Goal: Task Accomplishment & Management: Manage account settings

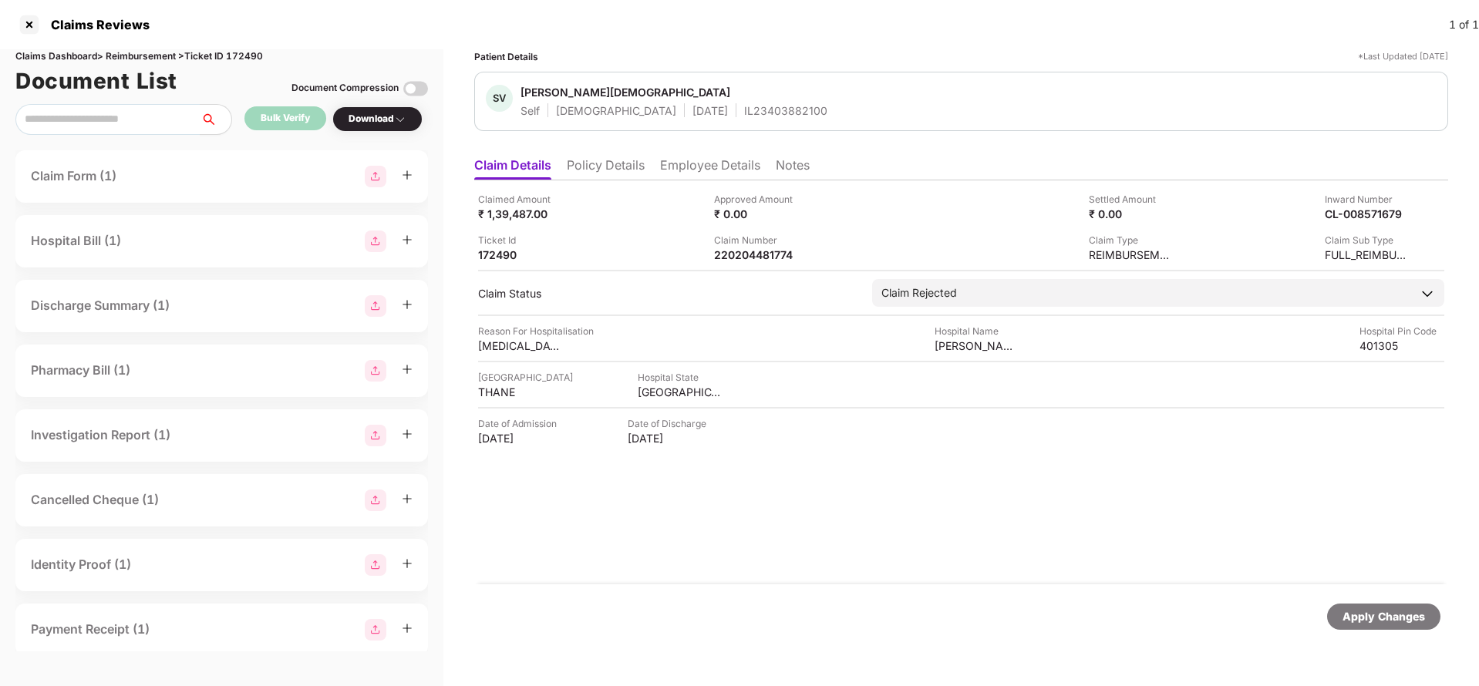
click at [1386, 627] on div "Apply Changes" at bounding box center [1383, 617] width 113 height 26
click at [240, 56] on div "Claims Dashboard > Reimbursement > Ticket ID 172490" at bounding box center [221, 56] width 412 height 15
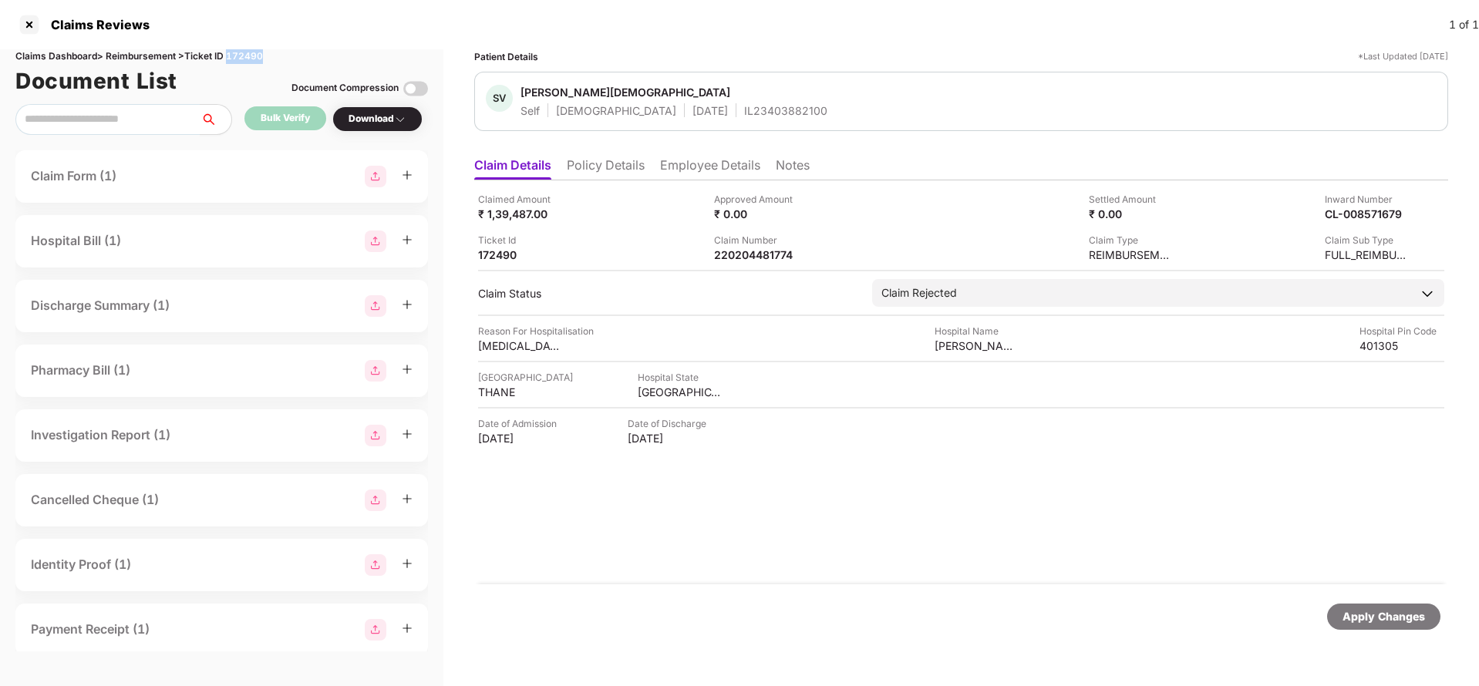
copy div "172490"
click at [1385, 619] on div "Apply Changes" at bounding box center [1383, 616] width 82 height 17
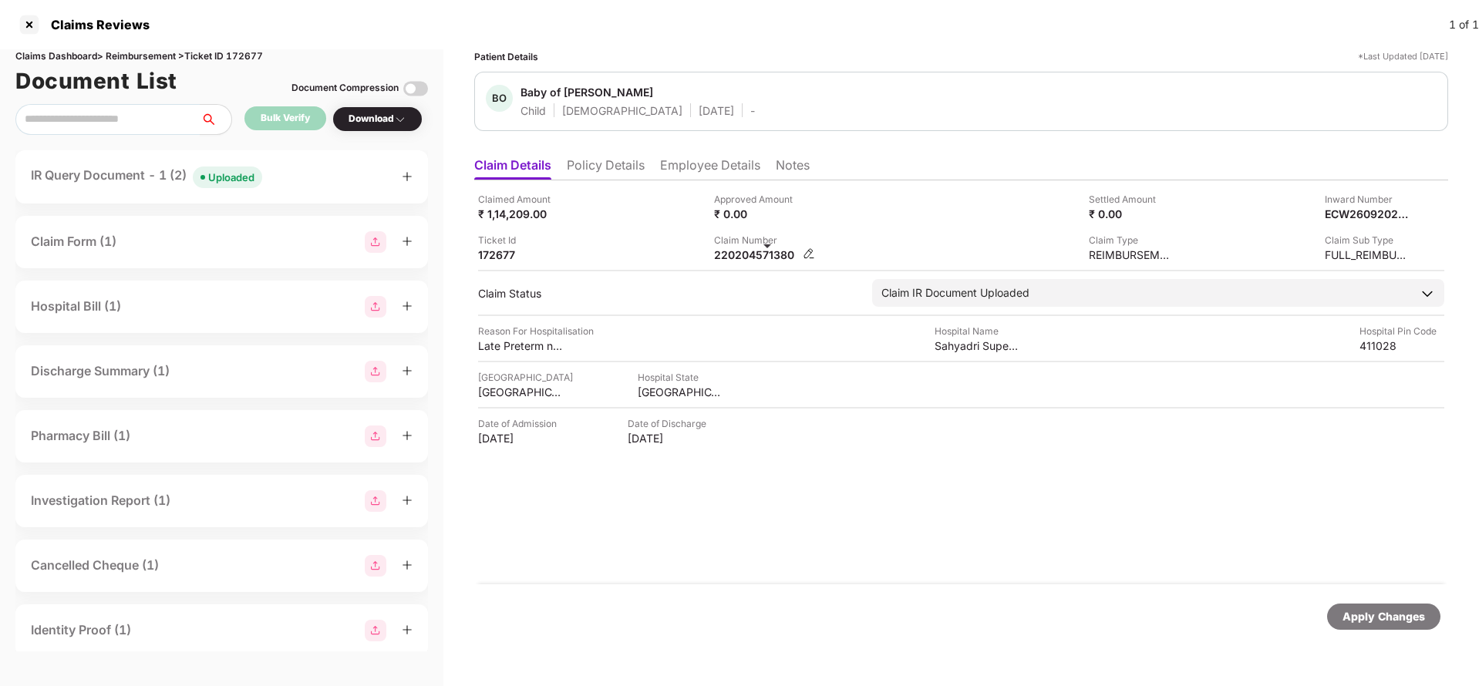
click at [763, 251] on div "220204571380" at bounding box center [756, 254] width 85 height 15
copy div "220204571380"
click at [237, 178] on div "Uploaded" at bounding box center [231, 177] width 46 height 15
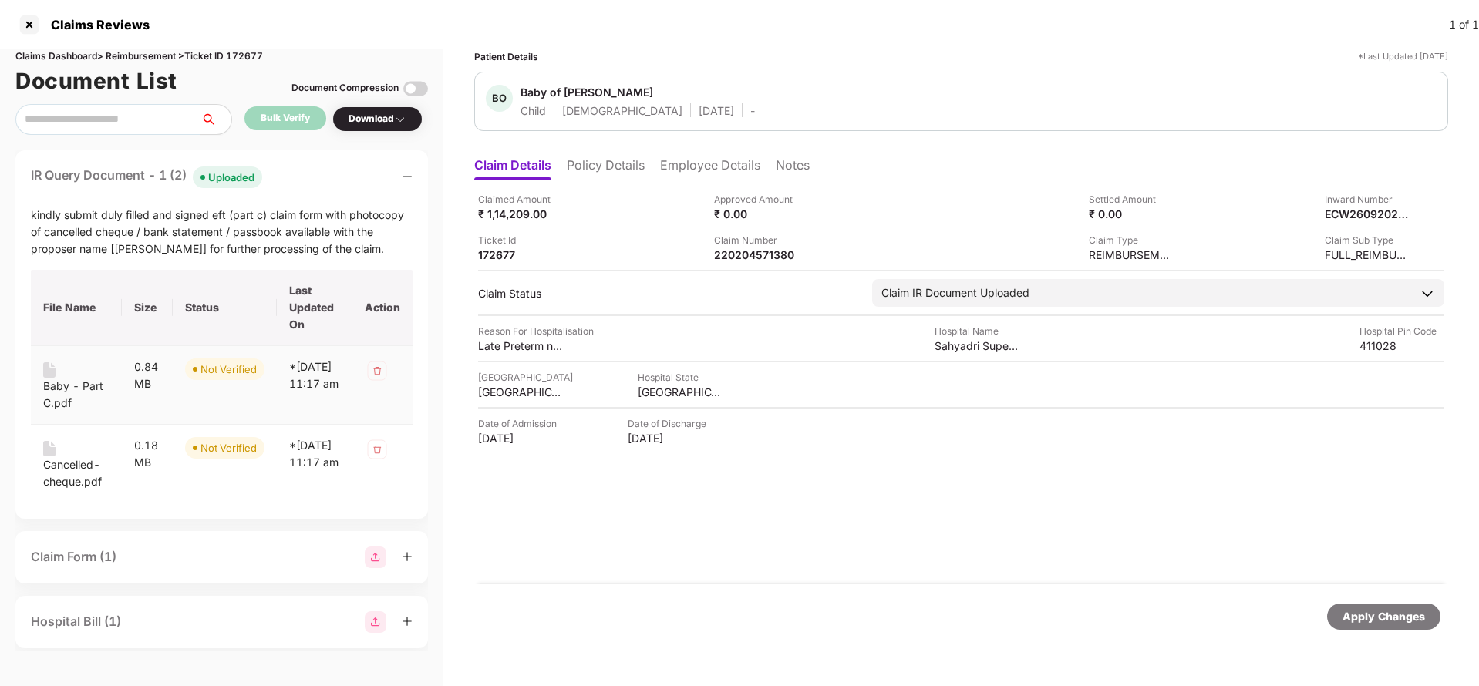
click at [53, 385] on div "Baby - Part C.pdf" at bounding box center [76, 395] width 66 height 34
click at [69, 482] on div "Cancelled-cheque.pdf" at bounding box center [76, 473] width 66 height 34
click at [757, 245] on div "Claim Number" at bounding box center [756, 240] width 85 height 15
click at [754, 259] on div "220204571380" at bounding box center [756, 254] width 85 height 15
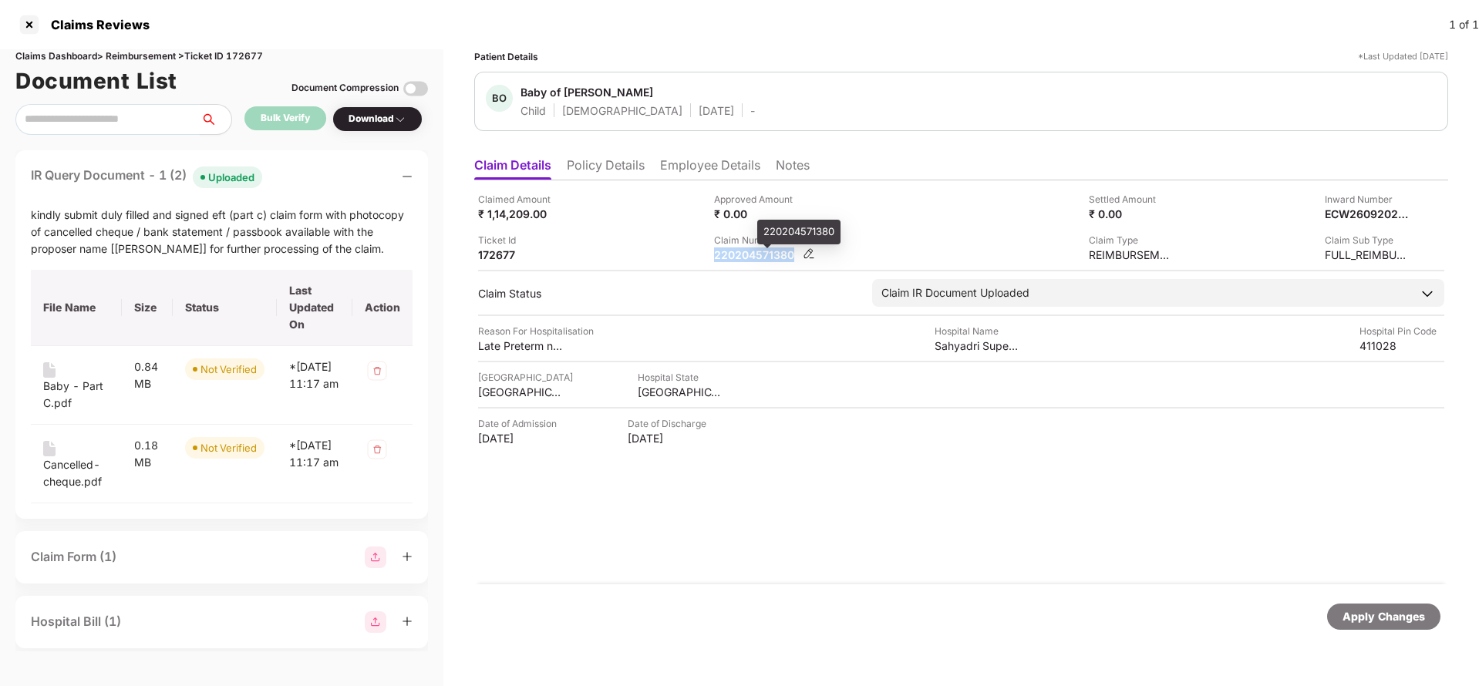
click at [754, 259] on div "220204571380" at bounding box center [756, 254] width 85 height 15
copy div "220204571380"
click at [1348, 609] on div "Apply Changes" at bounding box center [1383, 616] width 82 height 17
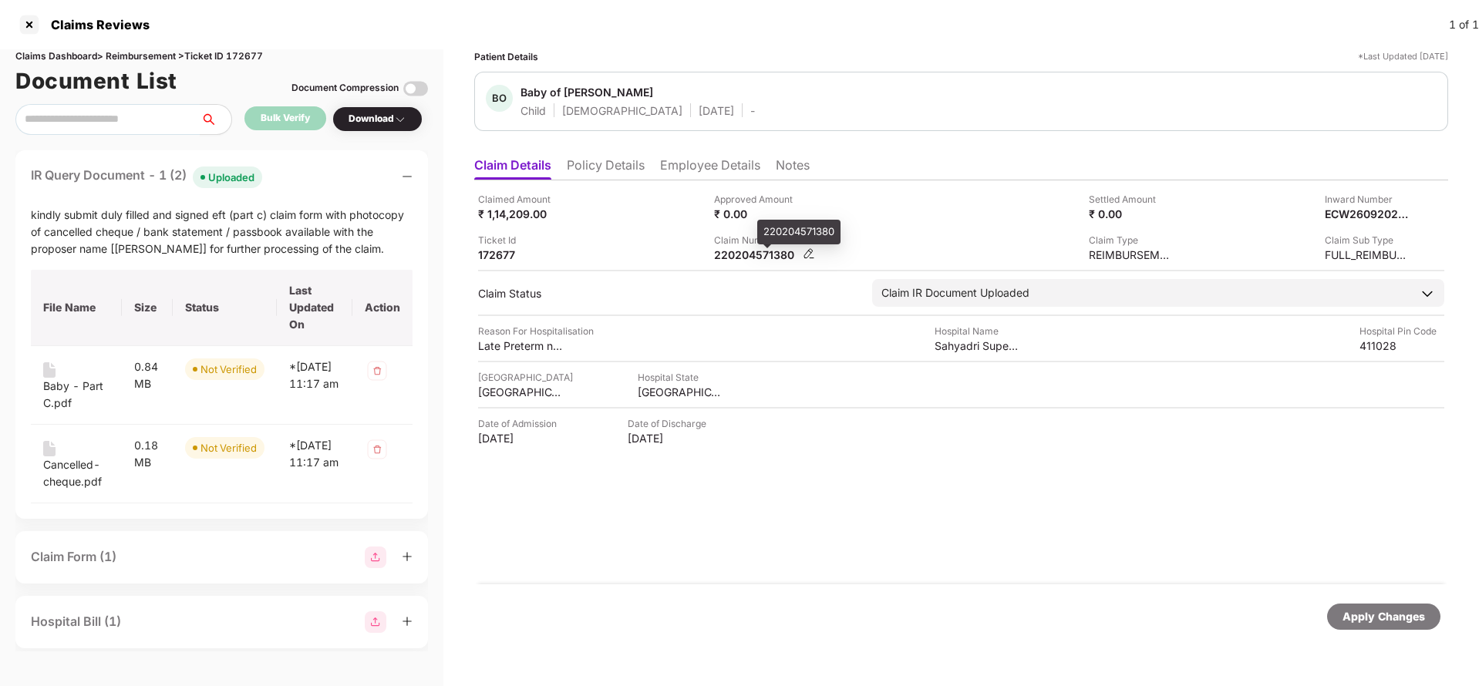
click at [758, 251] on div "220204571380" at bounding box center [756, 254] width 85 height 15
copy div "220204571380"
click at [1375, 605] on div "Apply Changes" at bounding box center [1383, 617] width 113 height 26
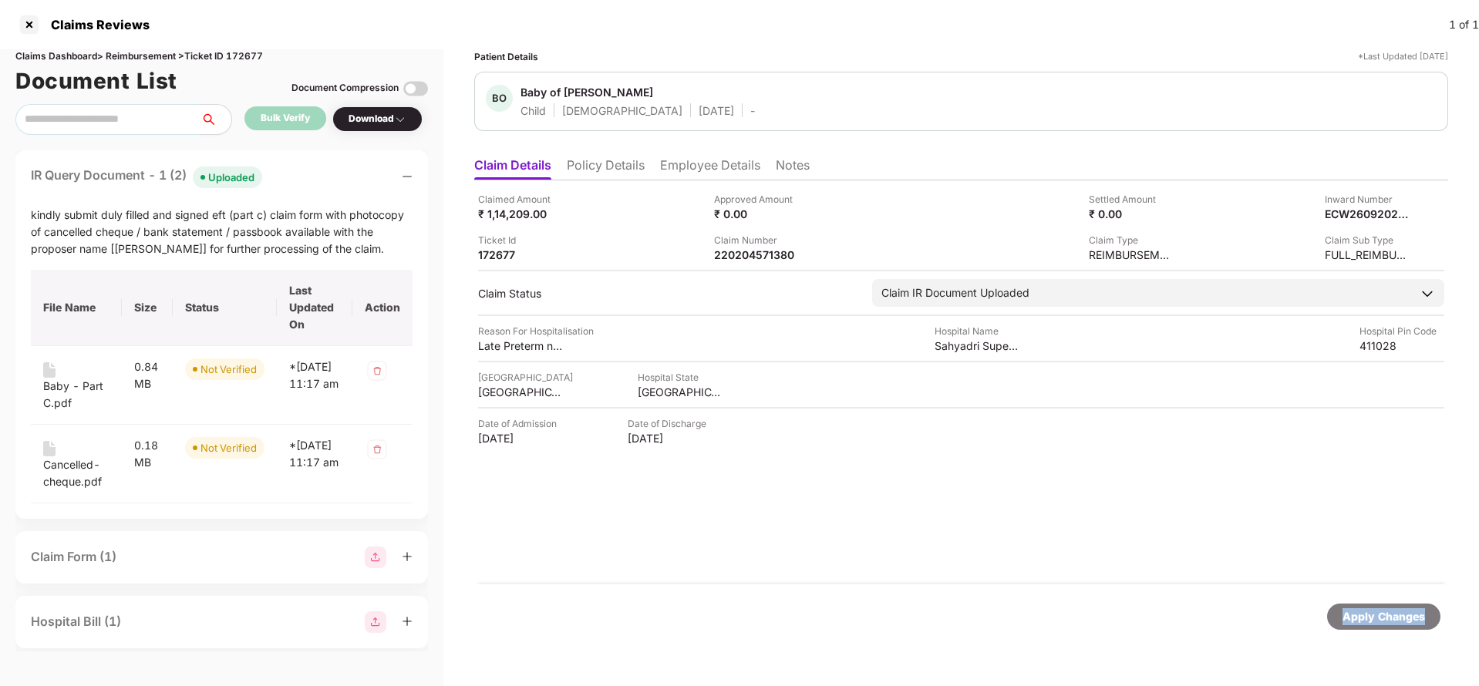
click at [1375, 605] on div "Apply Changes" at bounding box center [1383, 617] width 113 height 26
click at [252, 50] on div "Claims Dashboard > Reimbursement > Ticket ID 172677" at bounding box center [221, 56] width 412 height 15
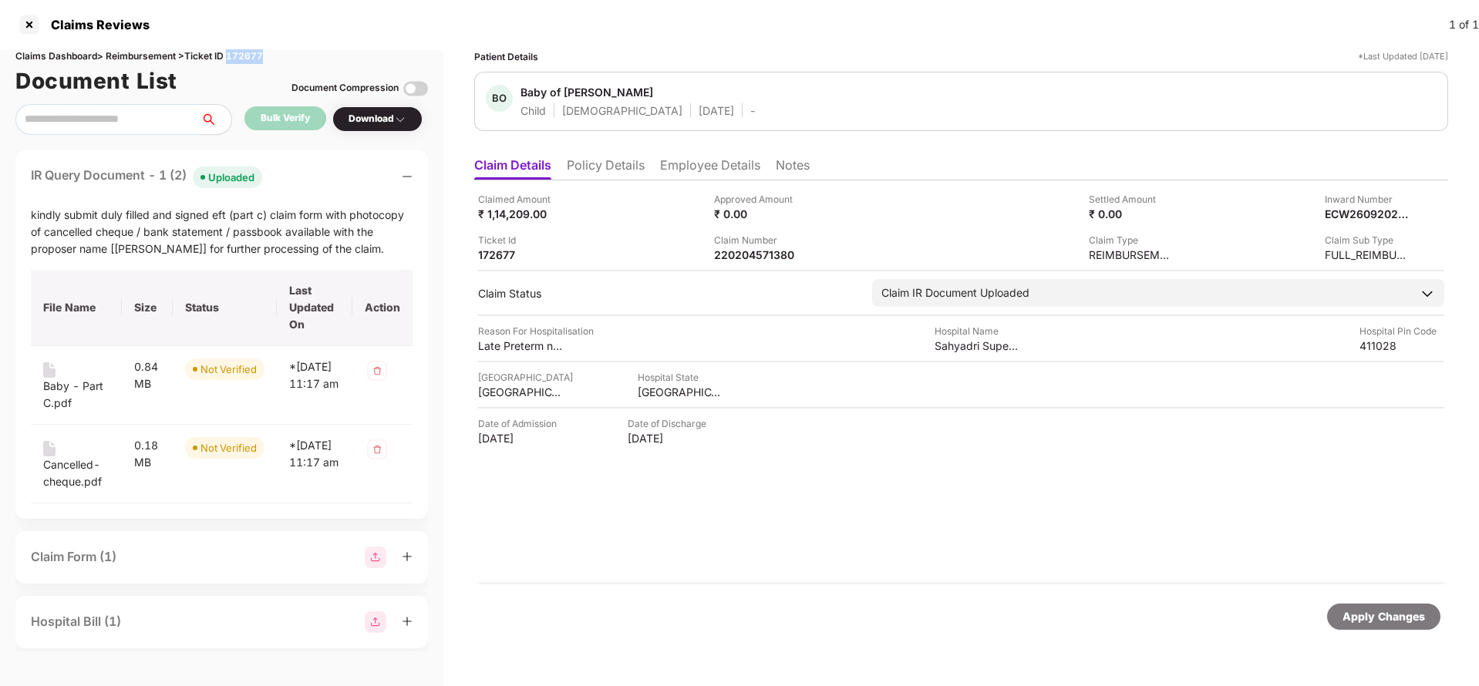
copy div "172677"
click at [1364, 611] on div "Apply Changes" at bounding box center [1383, 616] width 82 height 17
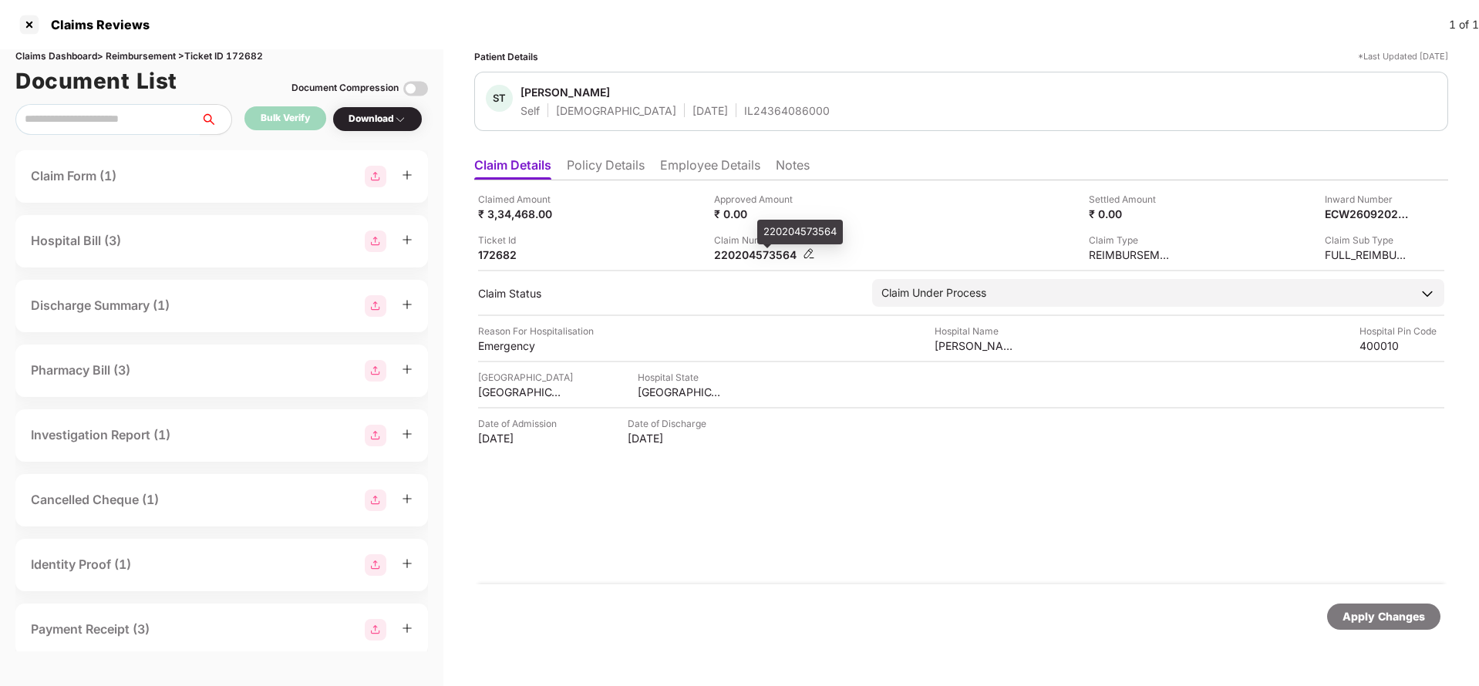
click at [750, 254] on div "220204573564" at bounding box center [756, 254] width 85 height 15
copy div "220204573564"
click at [744, 113] on div "IL24364086000" at bounding box center [787, 110] width 86 height 15
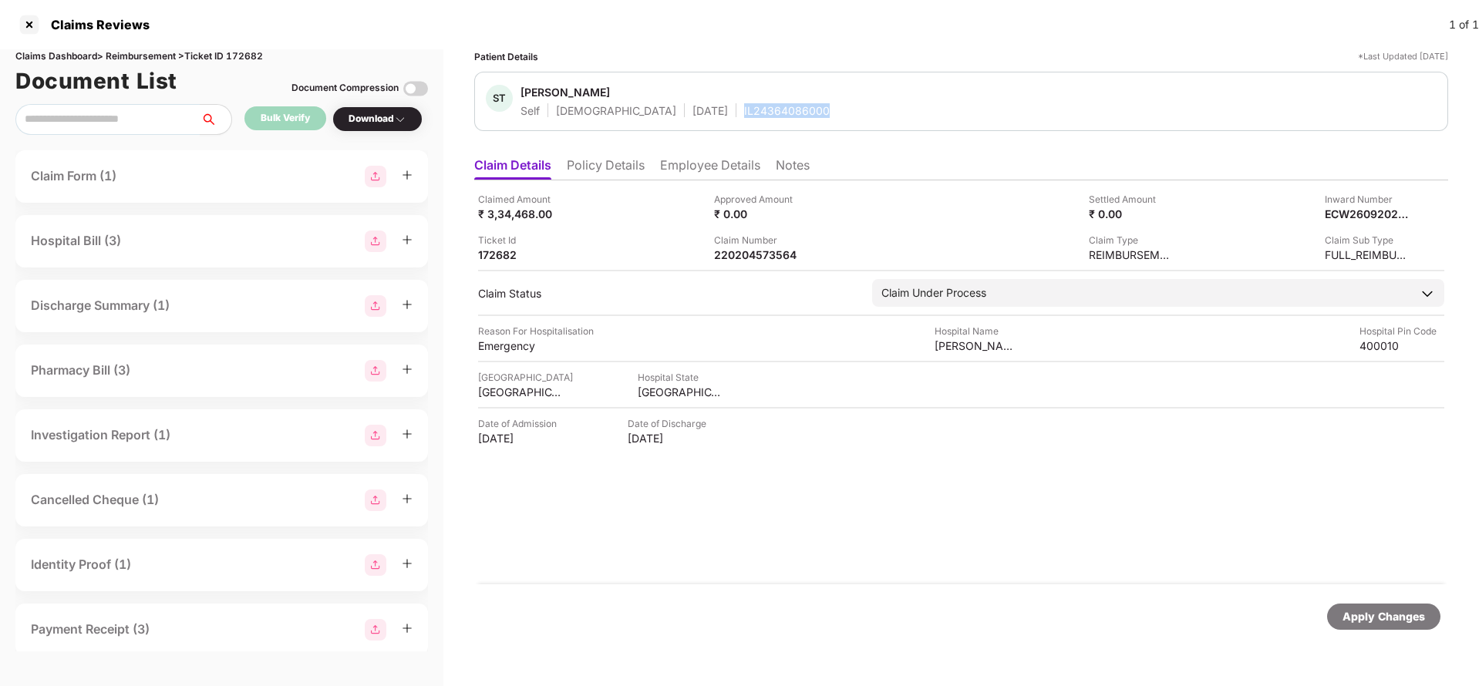
click at [744, 113] on div "IL24364086000" at bounding box center [787, 110] width 86 height 15
copy div "IL24364086000"
click at [692, 167] on li "Employee Details" at bounding box center [710, 168] width 100 height 22
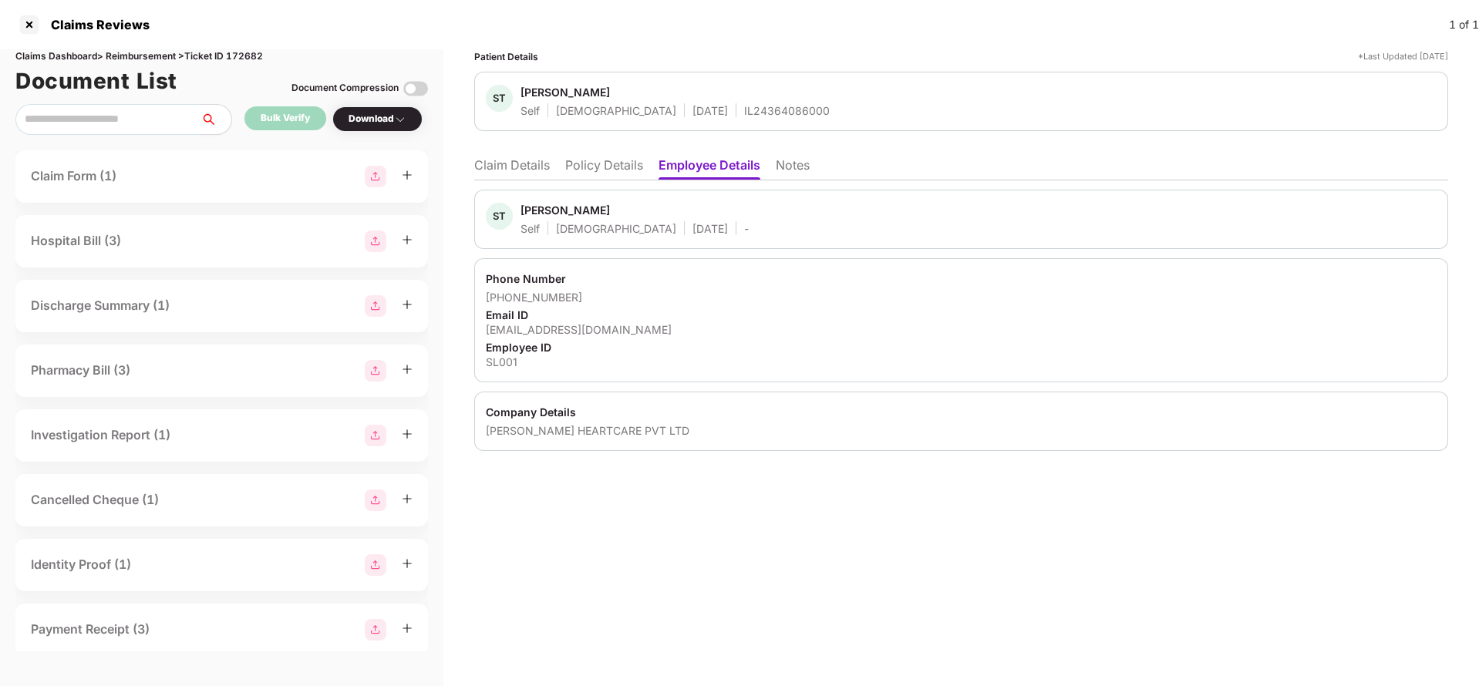
click at [488, 183] on div "ST Sayed Tamiz Ahmad Self Male 12 Aug 1967 - Phone Number +918376862467 Email I…" at bounding box center [961, 315] width 974 height 271
click at [503, 164] on li "Claim Details" at bounding box center [512, 168] width 76 height 22
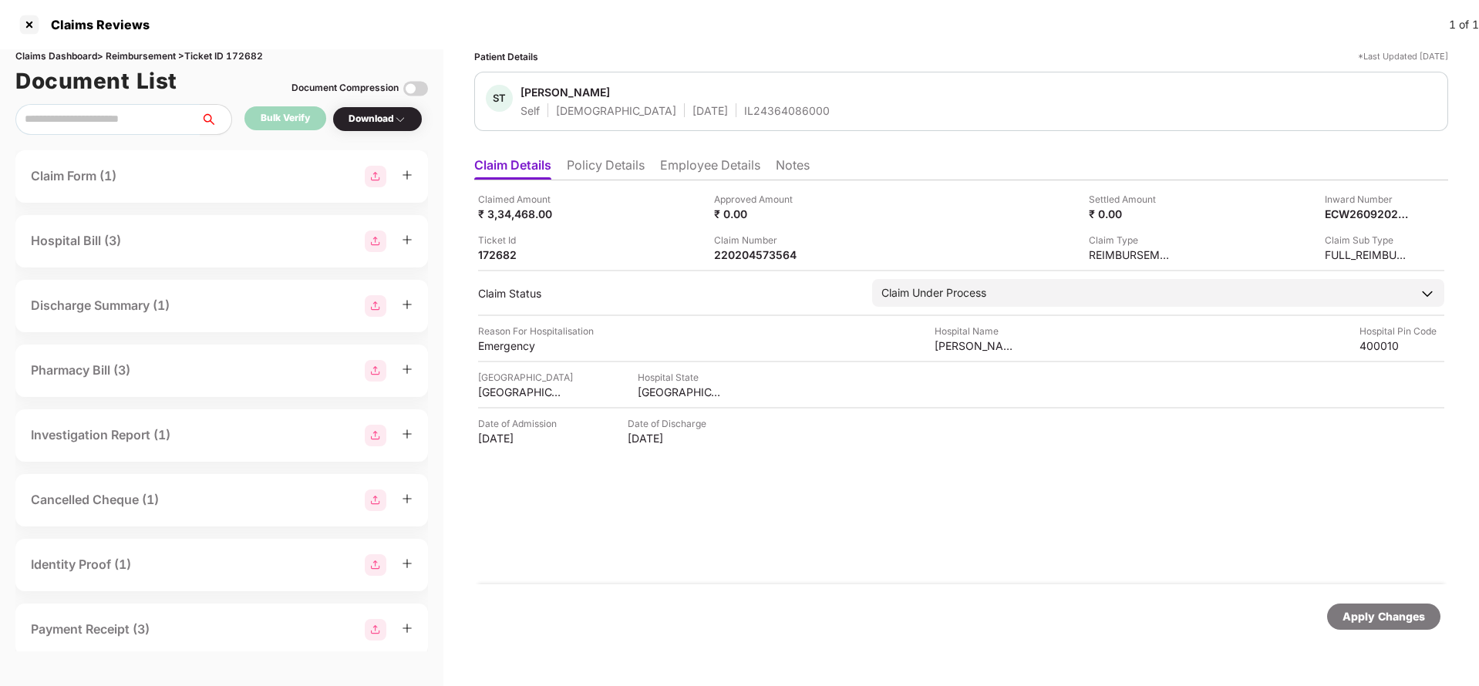
click at [756, 262] on div "Claimed Amount ₹ 3,34,468.00 Approved Amount ₹ 0.00 Settled Amount ₹ 0.00 Inwar…" at bounding box center [961, 382] width 974 height 404
click at [763, 254] on div "220204573564" at bounding box center [756, 254] width 85 height 15
copy div "220204573564"
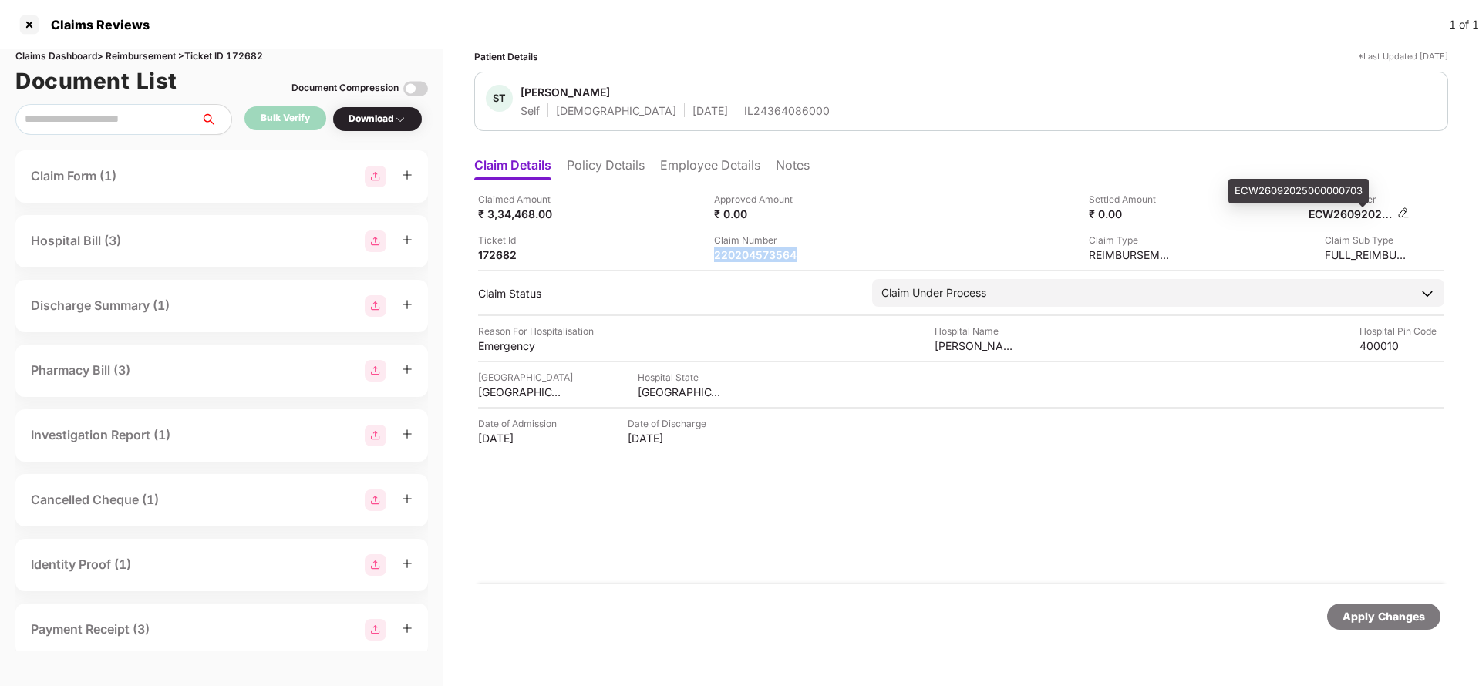
click at [1353, 212] on div "ECW26092025000000703" at bounding box center [1350, 214] width 85 height 15
copy div "ECW26092025000000703"
click at [1399, 617] on div "Apply Changes" at bounding box center [1383, 616] width 82 height 17
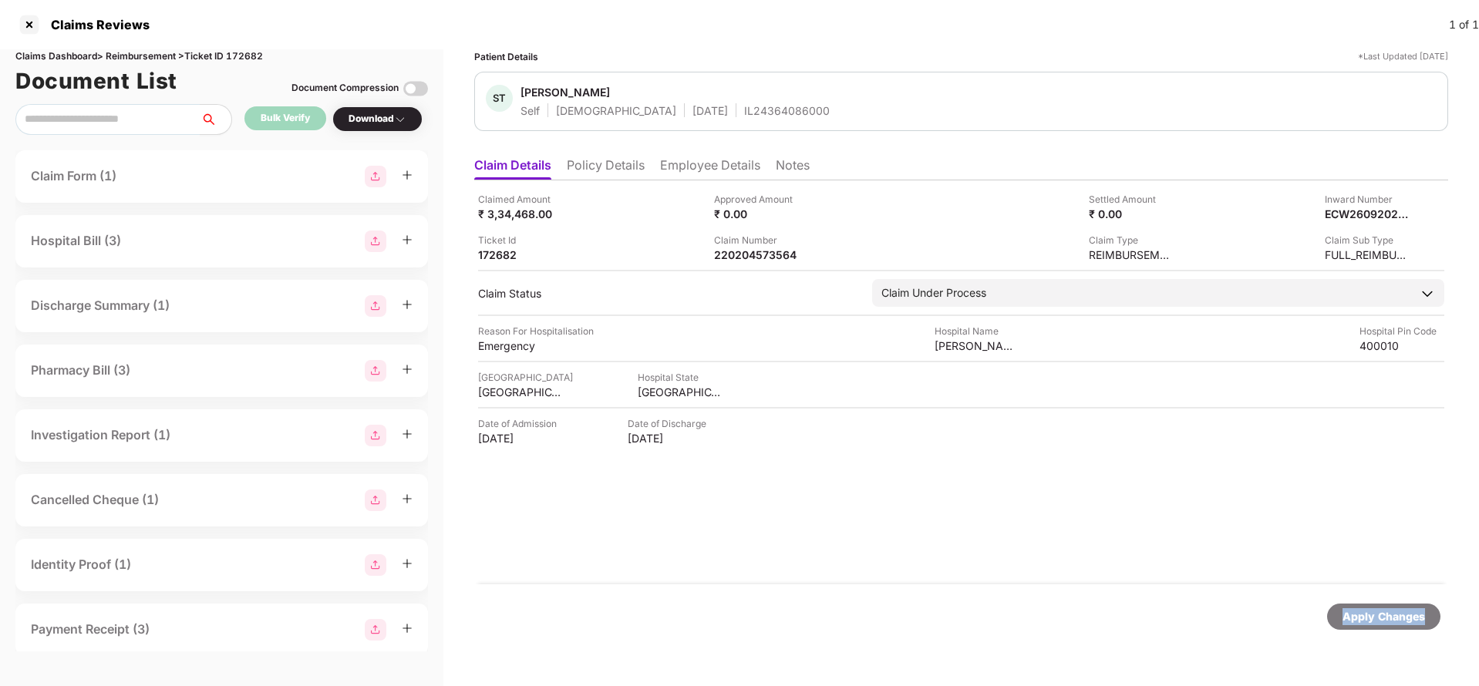
click at [1399, 617] on div "Apply Changes" at bounding box center [1383, 616] width 82 height 17
click at [267, 59] on div "Claims Dashboard > Reimbursement > Ticket ID 172682" at bounding box center [221, 56] width 412 height 15
click at [248, 52] on div "Claims Dashboard > Reimbursement > Ticket ID 172682" at bounding box center [221, 56] width 412 height 15
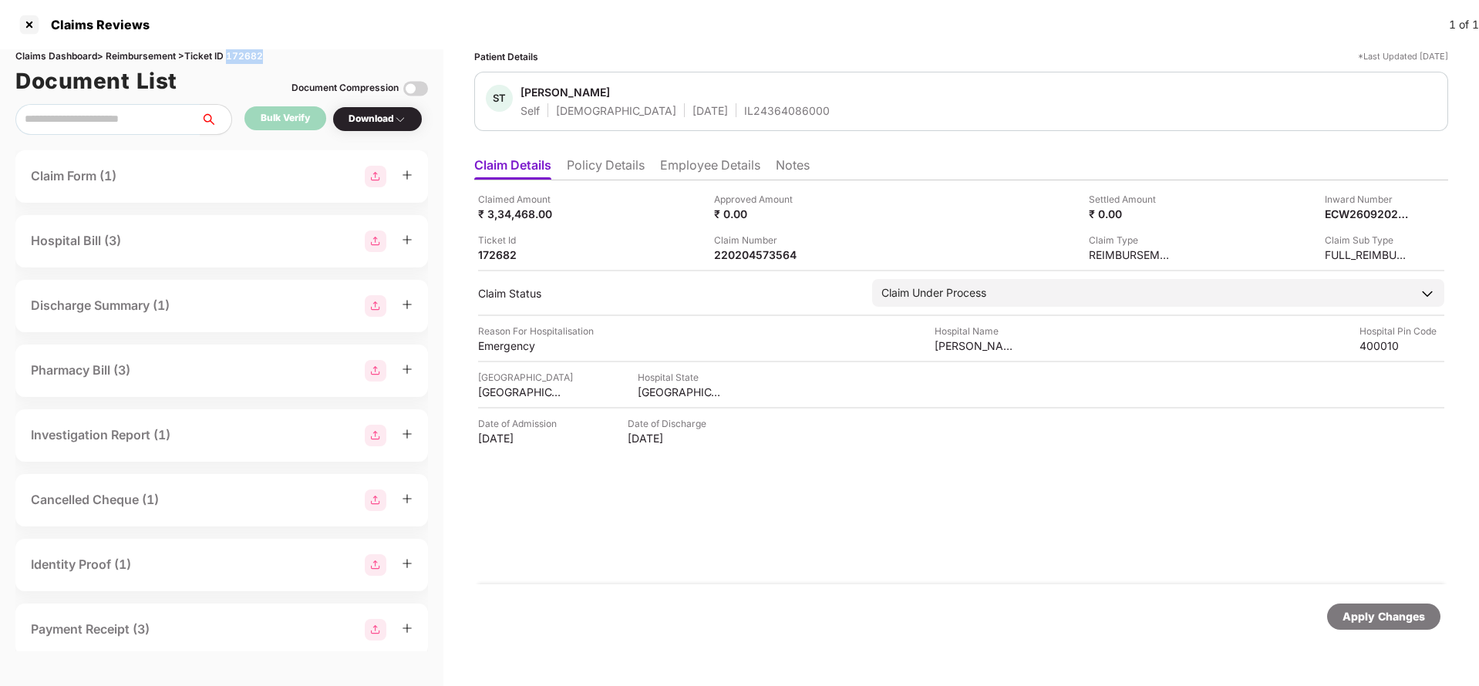
click at [248, 52] on div "Claims Dashboard > Reimbursement > Ticket ID 172682" at bounding box center [221, 56] width 412 height 15
copy div "172682"
click at [1376, 625] on div "Apply Changes" at bounding box center [1383, 617] width 113 height 26
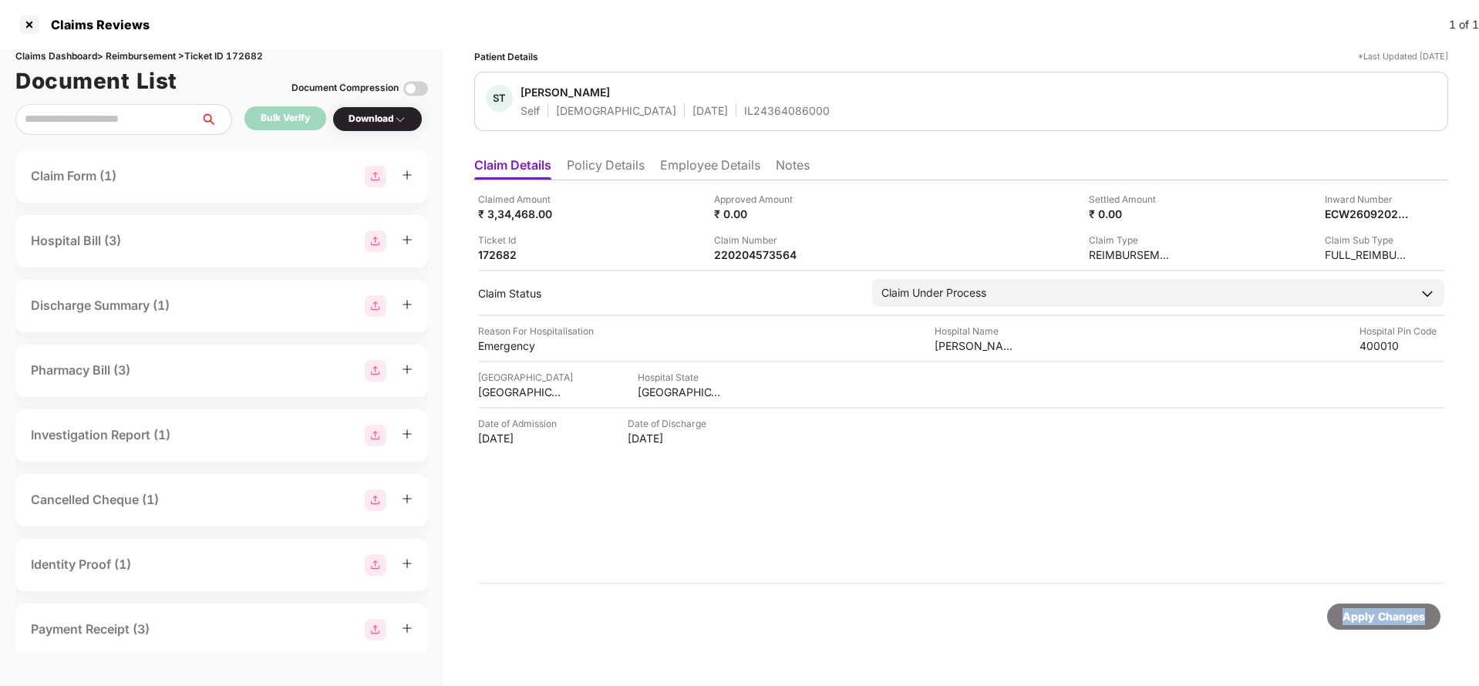
click at [1376, 625] on div "Apply Changes" at bounding box center [1383, 617] width 113 height 26
click at [1363, 608] on div "Apply Changes" at bounding box center [1383, 616] width 82 height 17
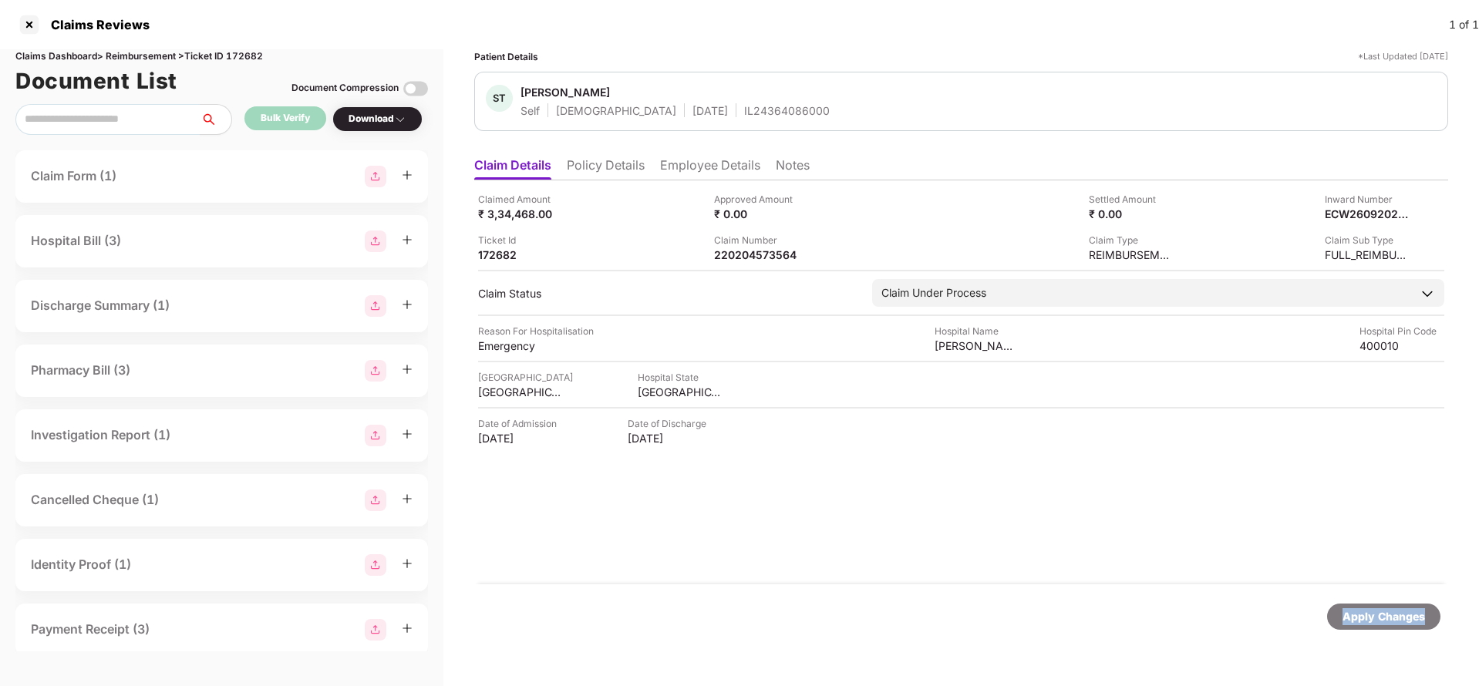
click at [1393, 616] on div "Apply Changes" at bounding box center [1383, 616] width 82 height 17
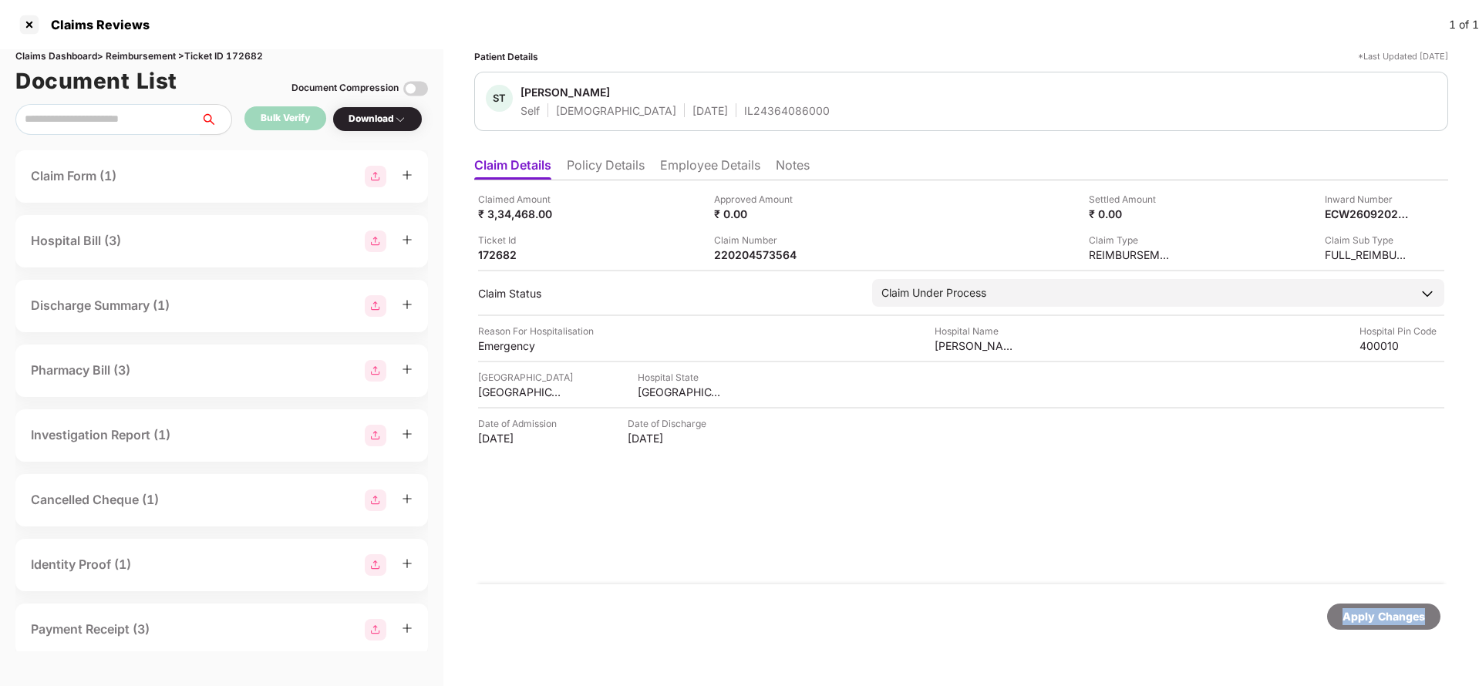
click at [1398, 602] on div "Apply Changes" at bounding box center [961, 616] width 974 height 65
click at [737, 260] on div "220204536749" at bounding box center [756, 254] width 85 height 15
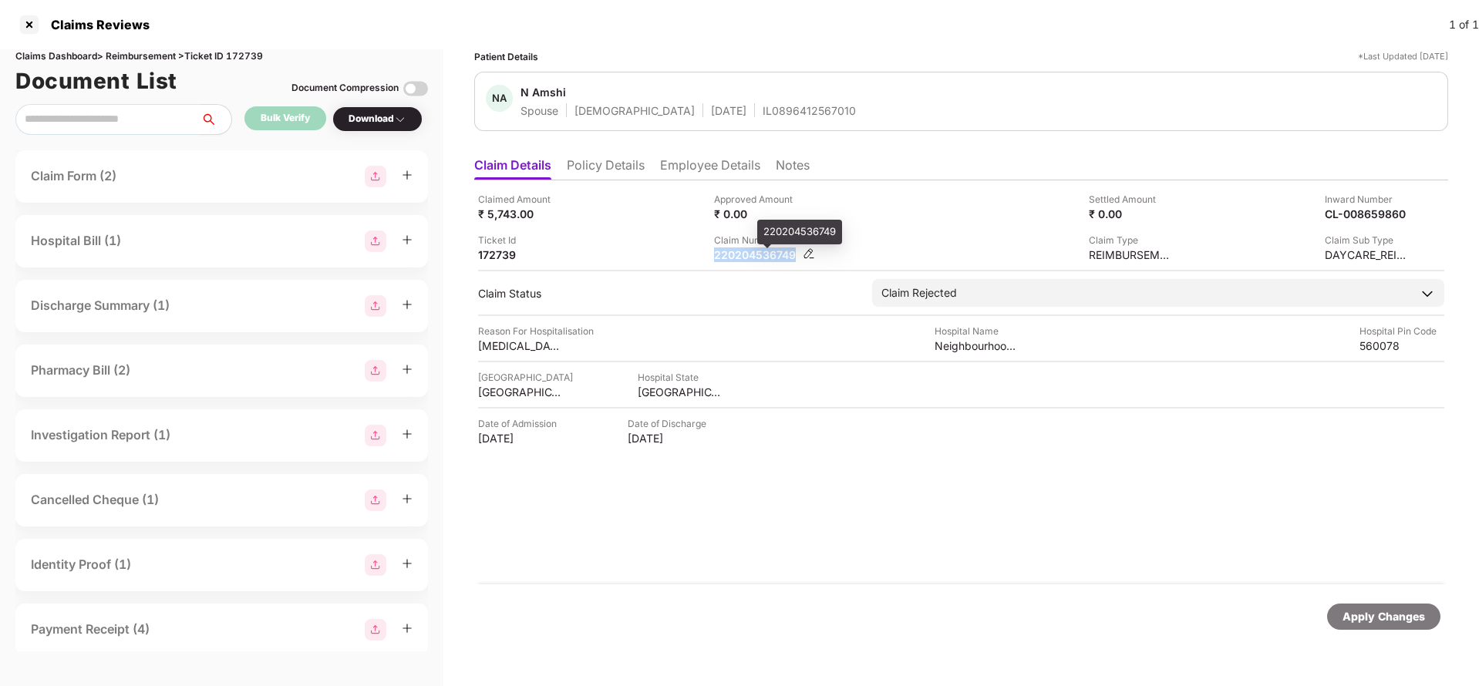
copy div "220204536749"
click at [684, 169] on li "Employee Details" at bounding box center [710, 168] width 100 height 22
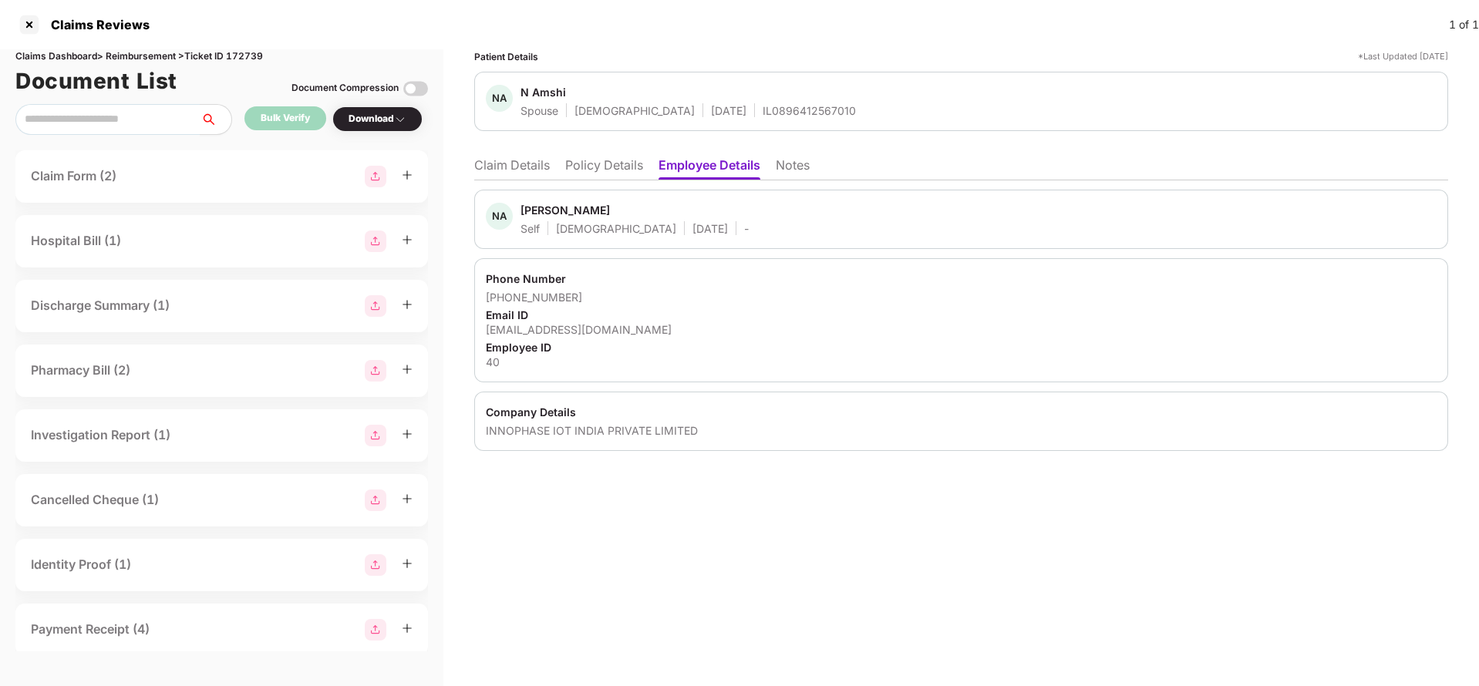
click at [503, 168] on li "Claim Details" at bounding box center [512, 168] width 76 height 22
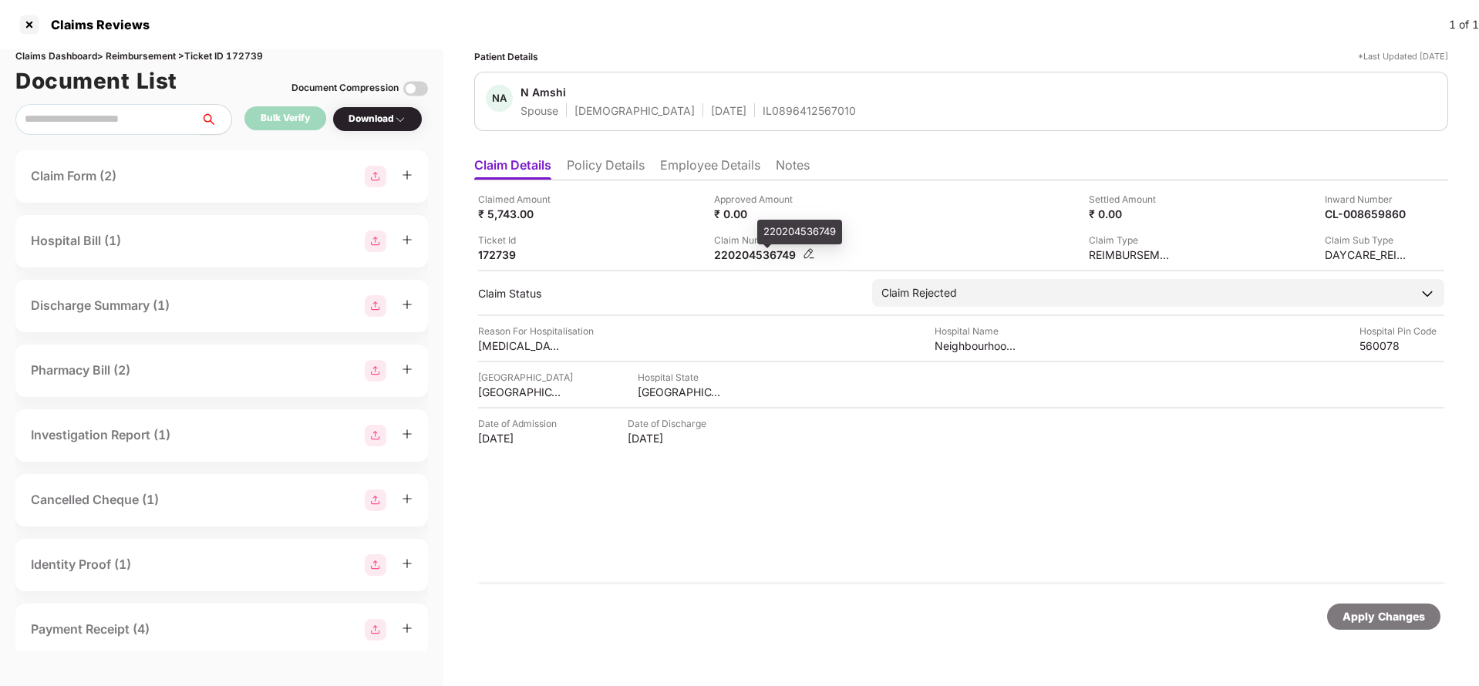
click at [749, 258] on div "220204536749" at bounding box center [756, 254] width 85 height 15
copy div "220204536749"
click at [1377, 618] on div "Apply Changes" at bounding box center [1383, 616] width 82 height 17
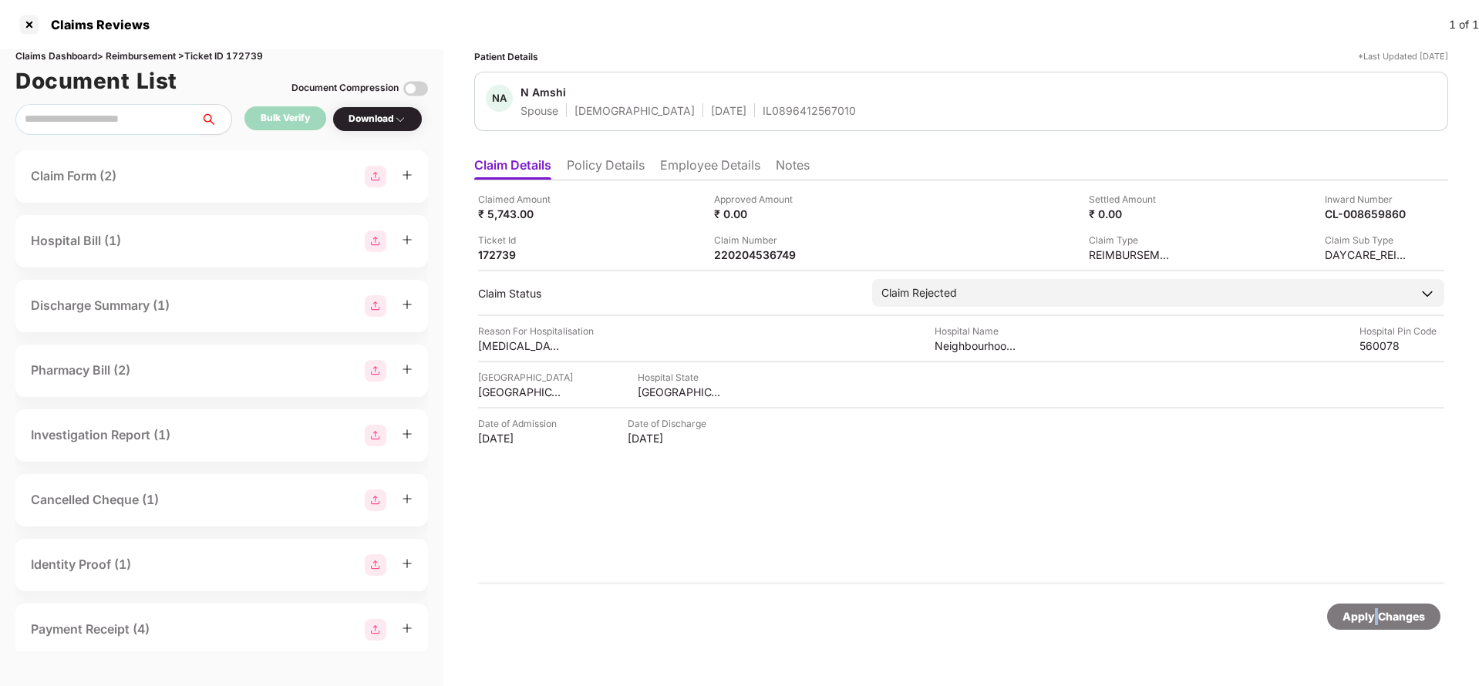
click at [1377, 618] on div "Apply Changes" at bounding box center [1383, 616] width 82 height 17
click at [245, 49] on div "Claims Dashboard > Reimbursement > Ticket ID 172739" at bounding box center [221, 56] width 412 height 15
copy div "172739"
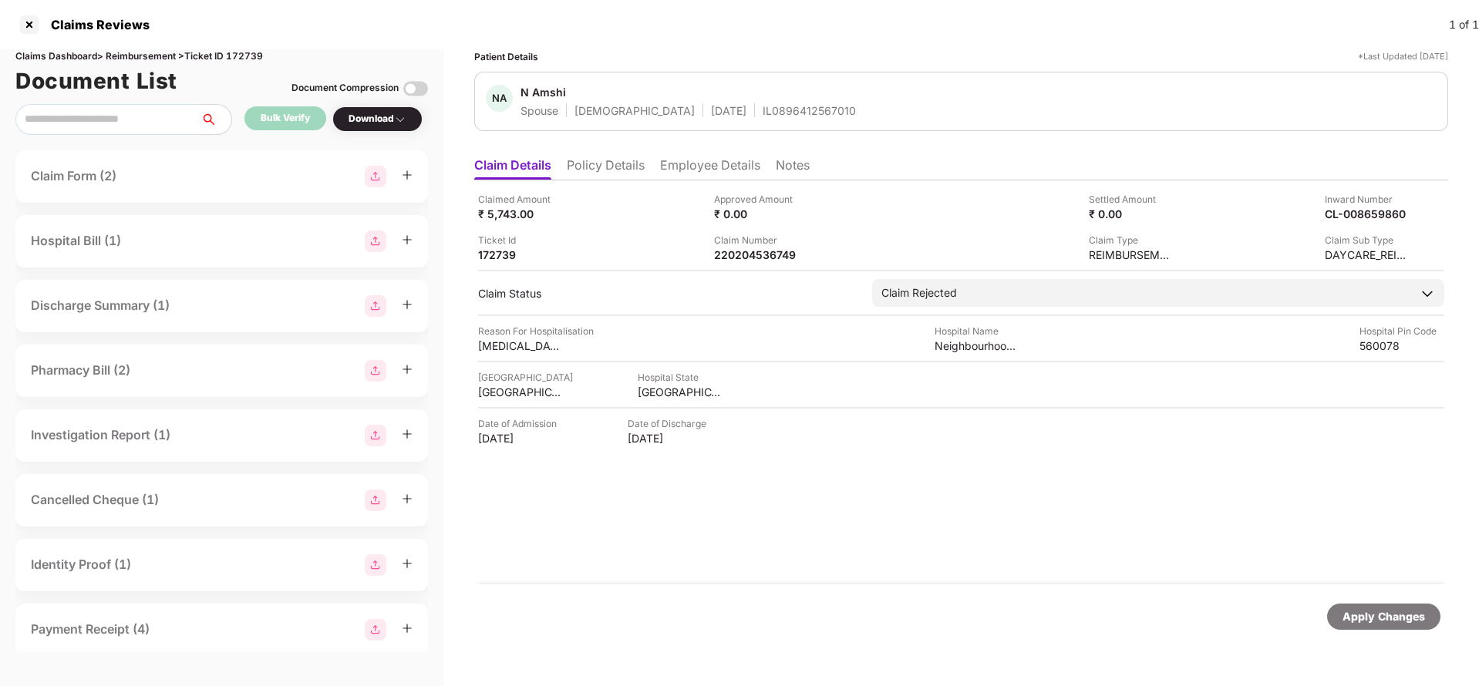
click at [1398, 631] on div "Apply Changes" at bounding box center [961, 616] width 974 height 65
click at [1398, 618] on div "Apply Changes" at bounding box center [1383, 616] width 82 height 17
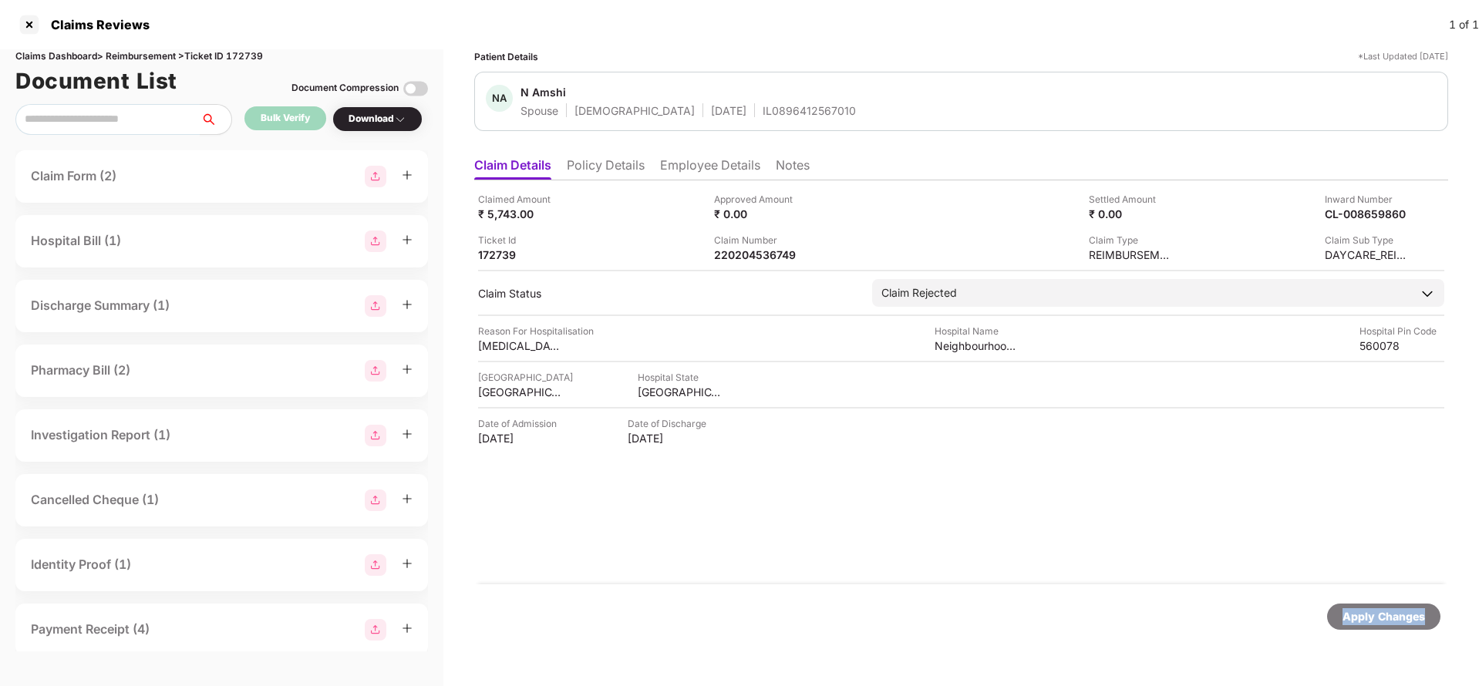
click at [1398, 618] on div "Apply Changes" at bounding box center [1383, 616] width 82 height 17
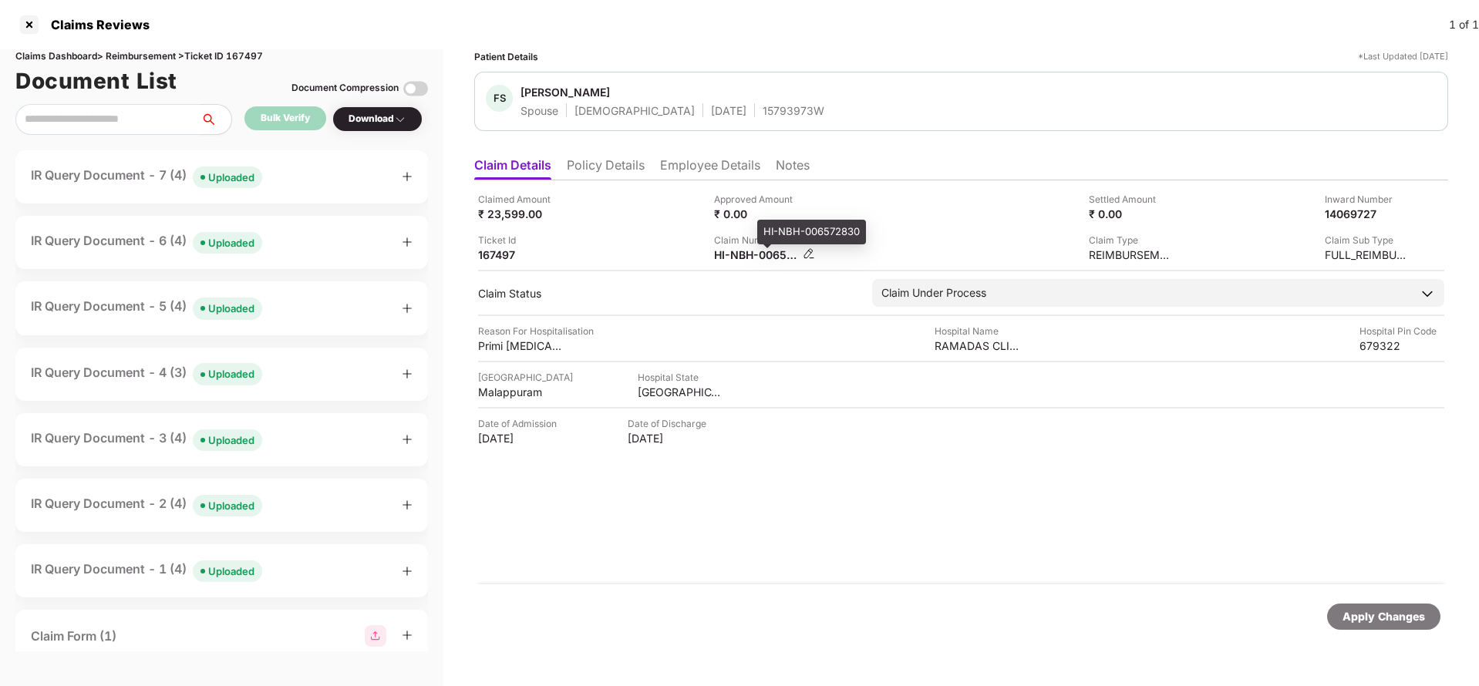
click at [739, 254] on div "HI-NBH-006572830" at bounding box center [756, 254] width 85 height 15
copy div
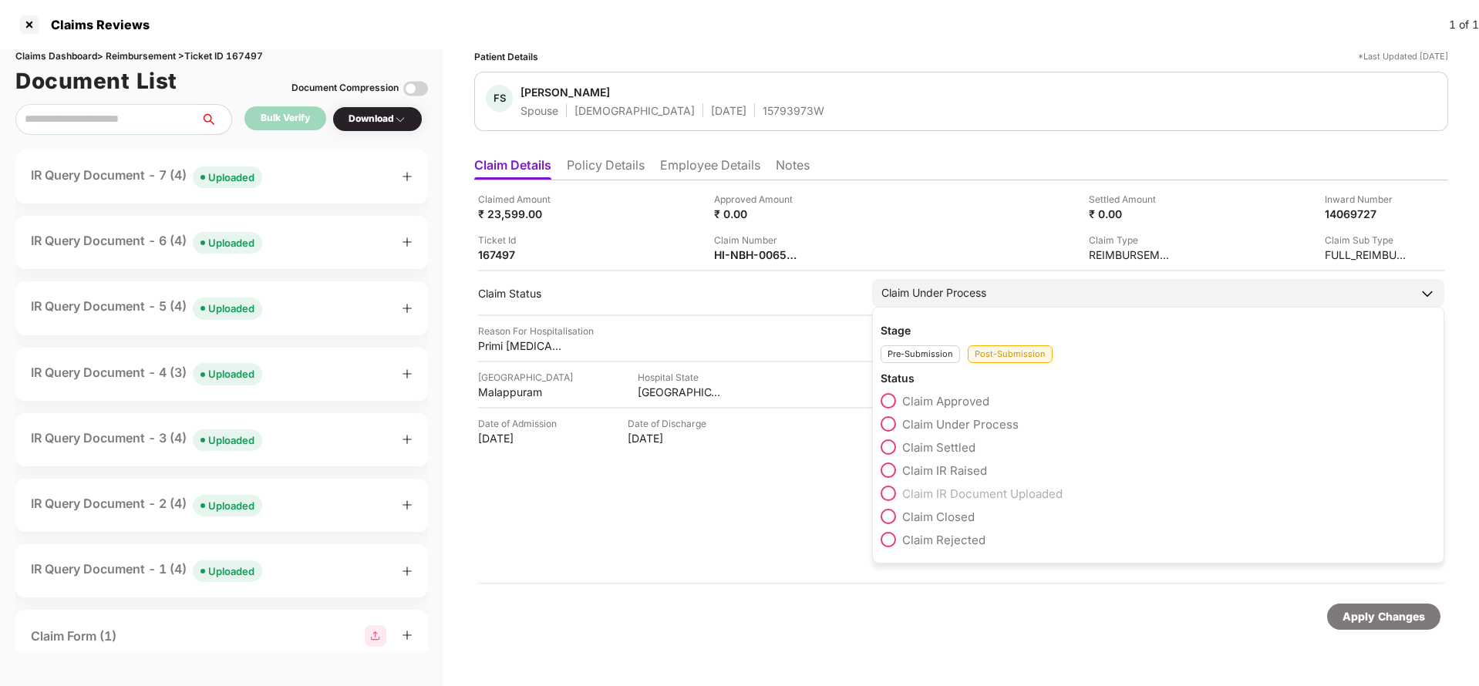
click at [945, 448] on span "Claim Settled" at bounding box center [938, 447] width 73 height 15
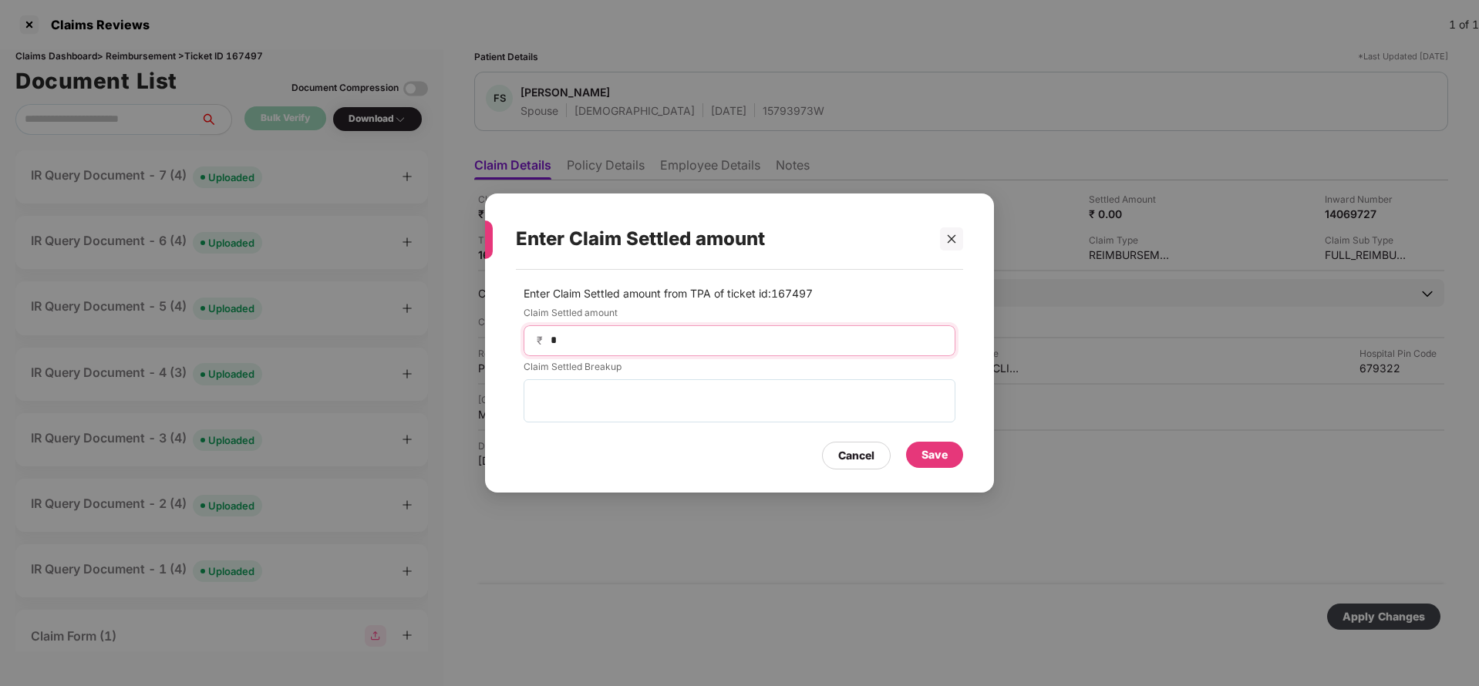
click at [651, 333] on input "*" at bounding box center [745, 340] width 393 height 16
type input "*****"
click at [943, 454] on div "Save" at bounding box center [934, 454] width 26 height 17
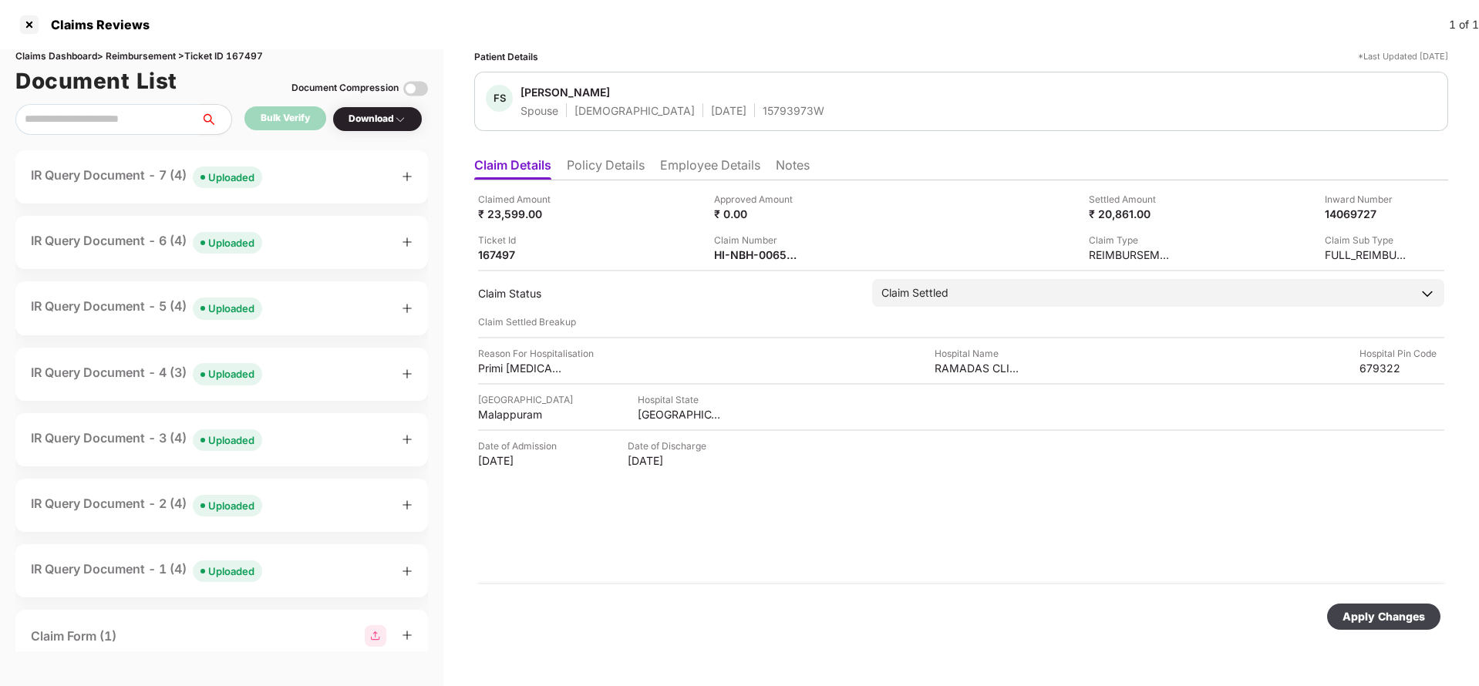
click at [1400, 609] on div "Apply Changes" at bounding box center [1383, 616] width 82 height 17
click at [742, 254] on div "HI-NBH-006572830" at bounding box center [756, 254] width 85 height 15
copy div
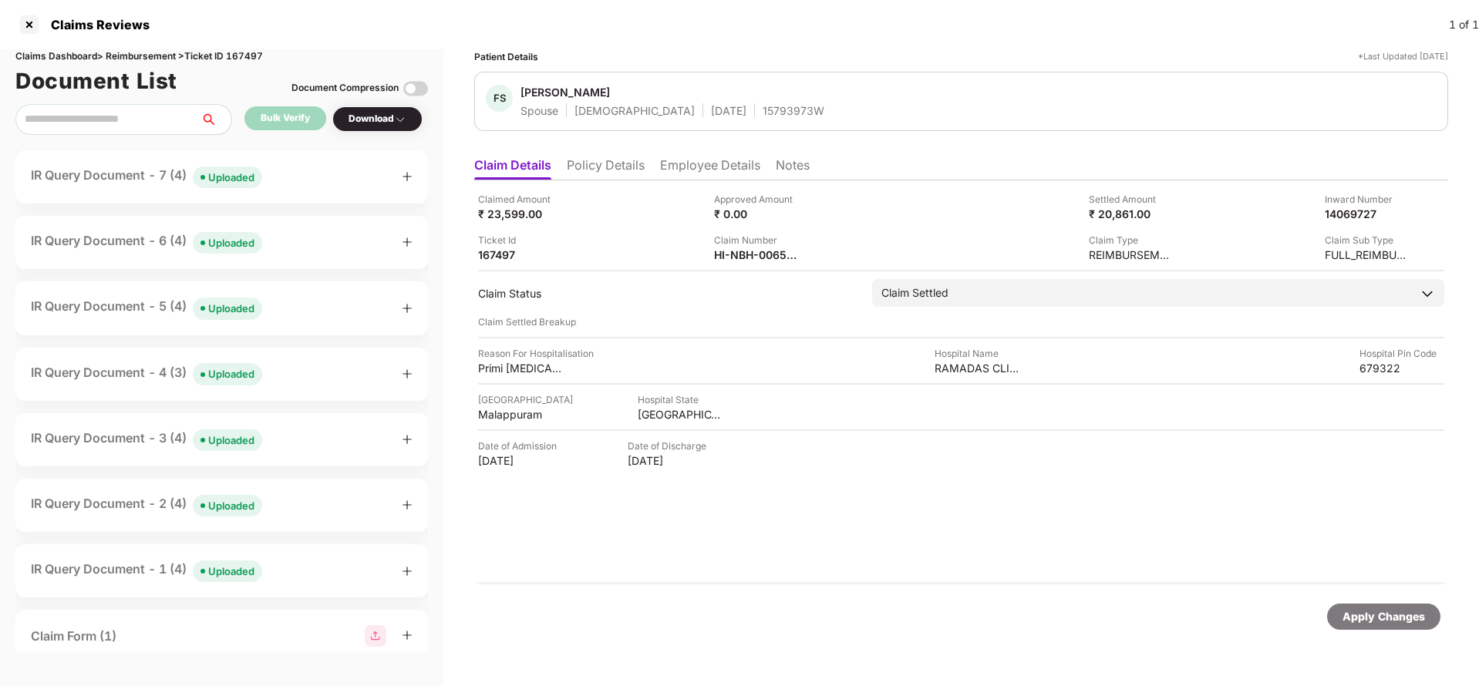
click at [1381, 597] on div "Apply Changes" at bounding box center [961, 616] width 974 height 65
click at [1383, 610] on div "Apply Changes" at bounding box center [1383, 616] width 82 height 17
click at [1384, 611] on div "Apply Changes" at bounding box center [1383, 616] width 82 height 17
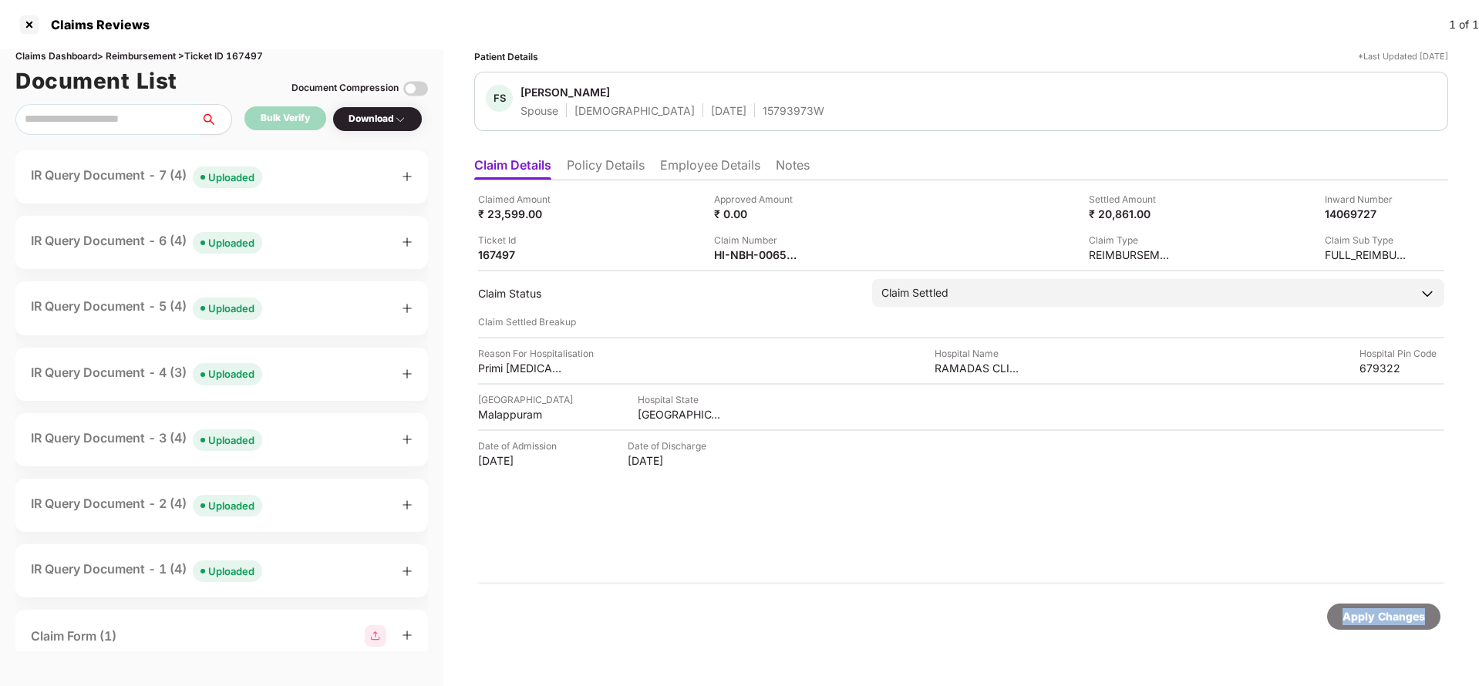
click at [1384, 611] on div "Apply Changes" at bounding box center [1383, 616] width 82 height 17
click at [242, 49] on div "Claims Dashboard > Reimbursement > Ticket ID 167497" at bounding box center [221, 56] width 412 height 15
copy div "167497"
click at [1394, 609] on div "Apply Changes" at bounding box center [1383, 616] width 82 height 17
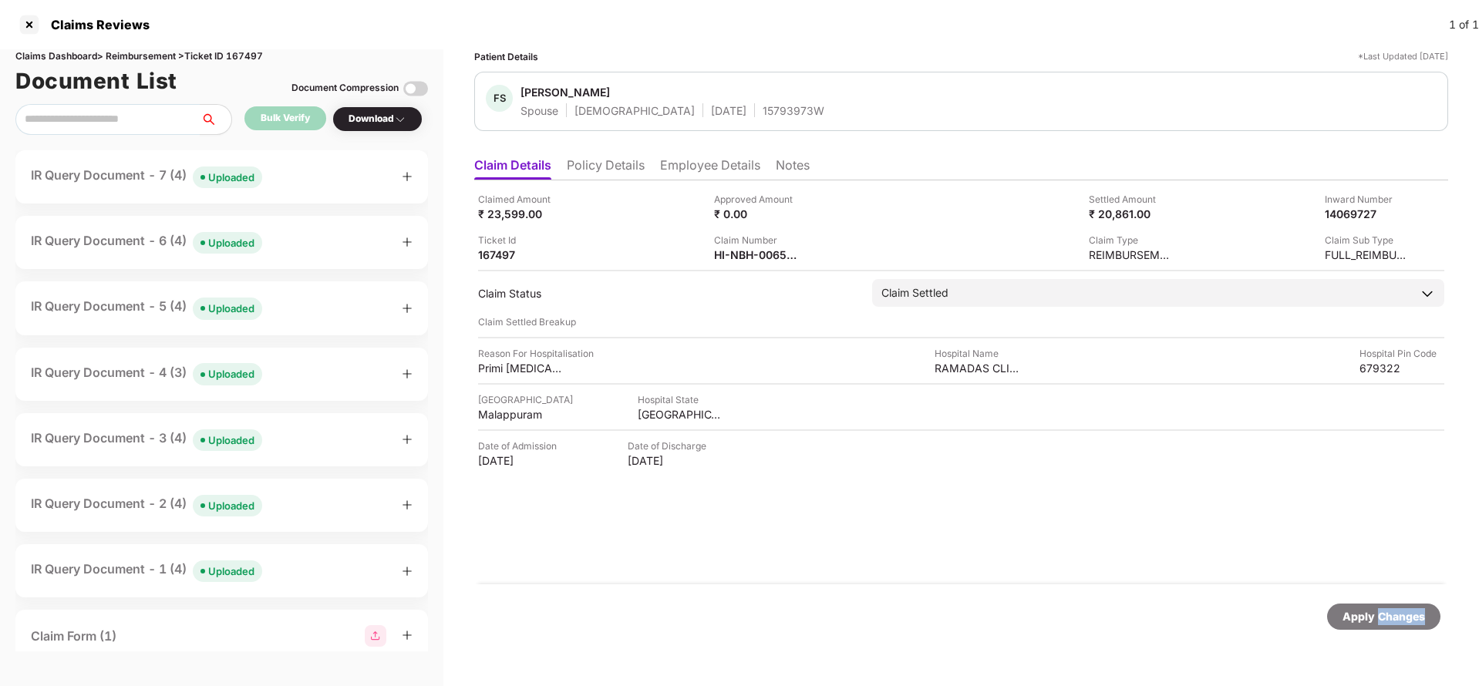
click at [1394, 609] on div "Apply Changes" at bounding box center [1383, 616] width 82 height 17
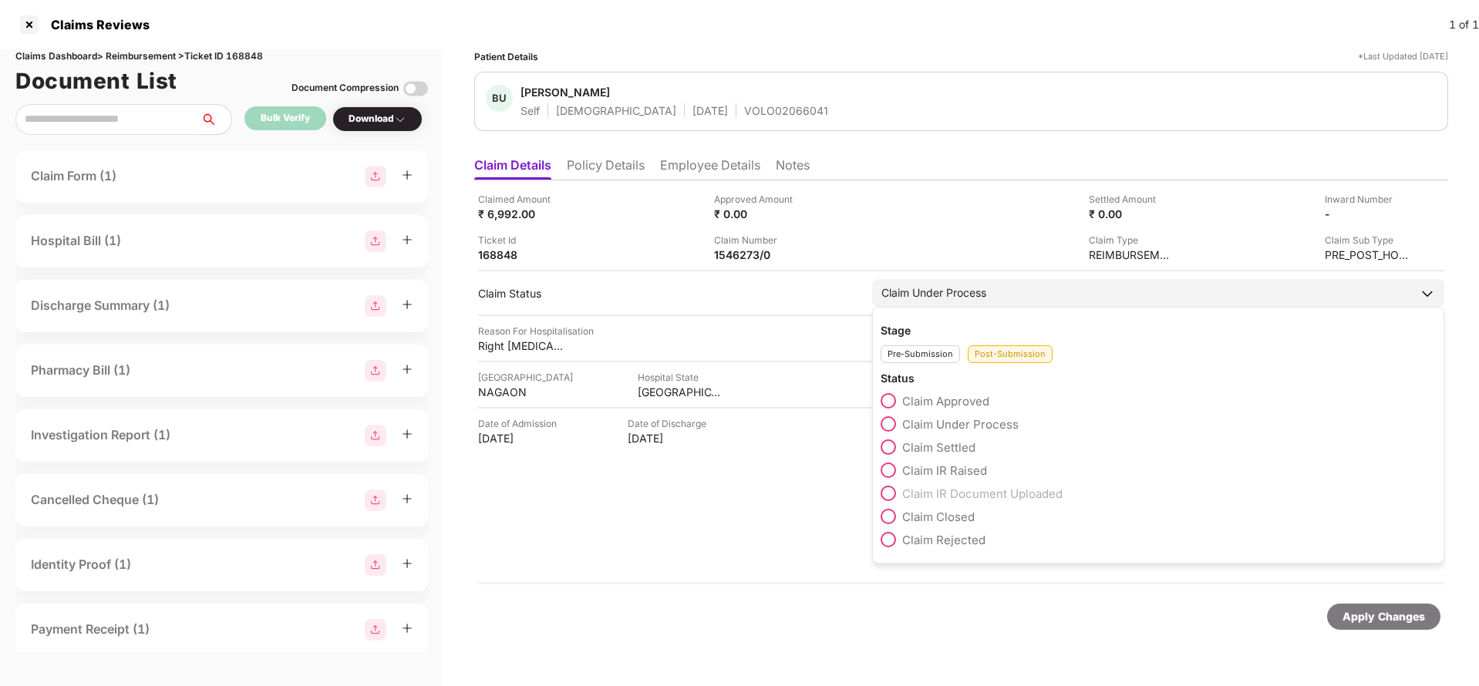
click at [926, 449] on span "Claim Settled" at bounding box center [938, 447] width 73 height 15
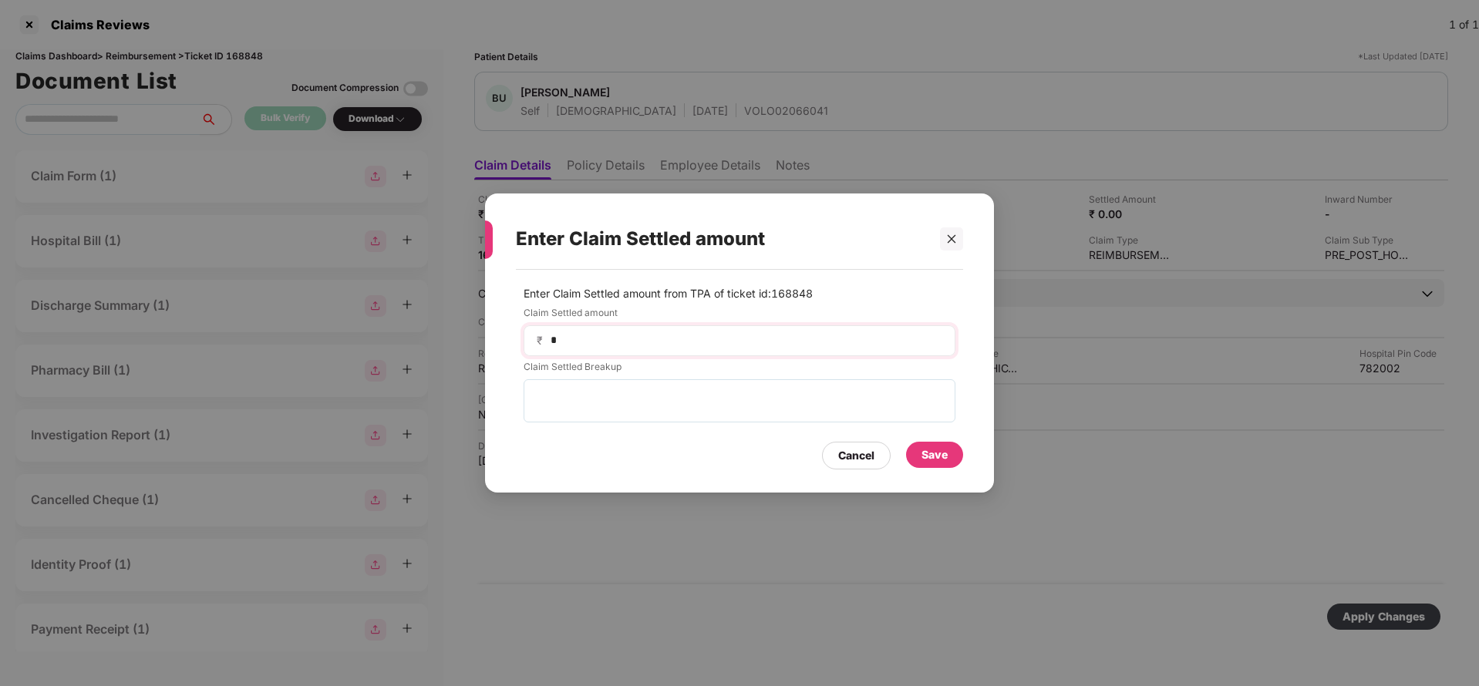
click at [643, 349] on div "₹ *" at bounding box center [739, 340] width 432 height 31
click at [587, 332] on input "*" at bounding box center [745, 340] width 393 height 16
type input "****"
click at [947, 456] on div "Save" at bounding box center [934, 454] width 26 height 17
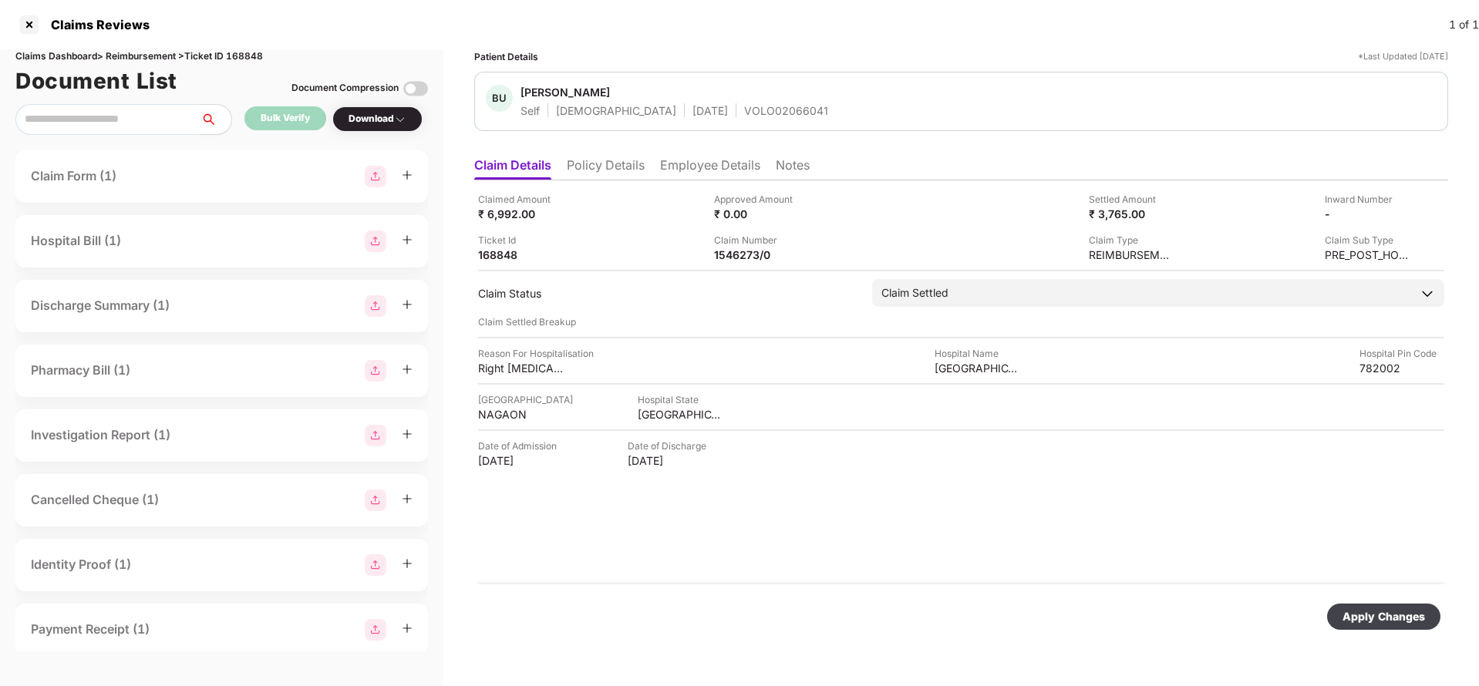
click at [1373, 615] on div "Apply Changes" at bounding box center [1383, 616] width 82 height 17
click at [707, 163] on li "Employee Details" at bounding box center [710, 168] width 100 height 22
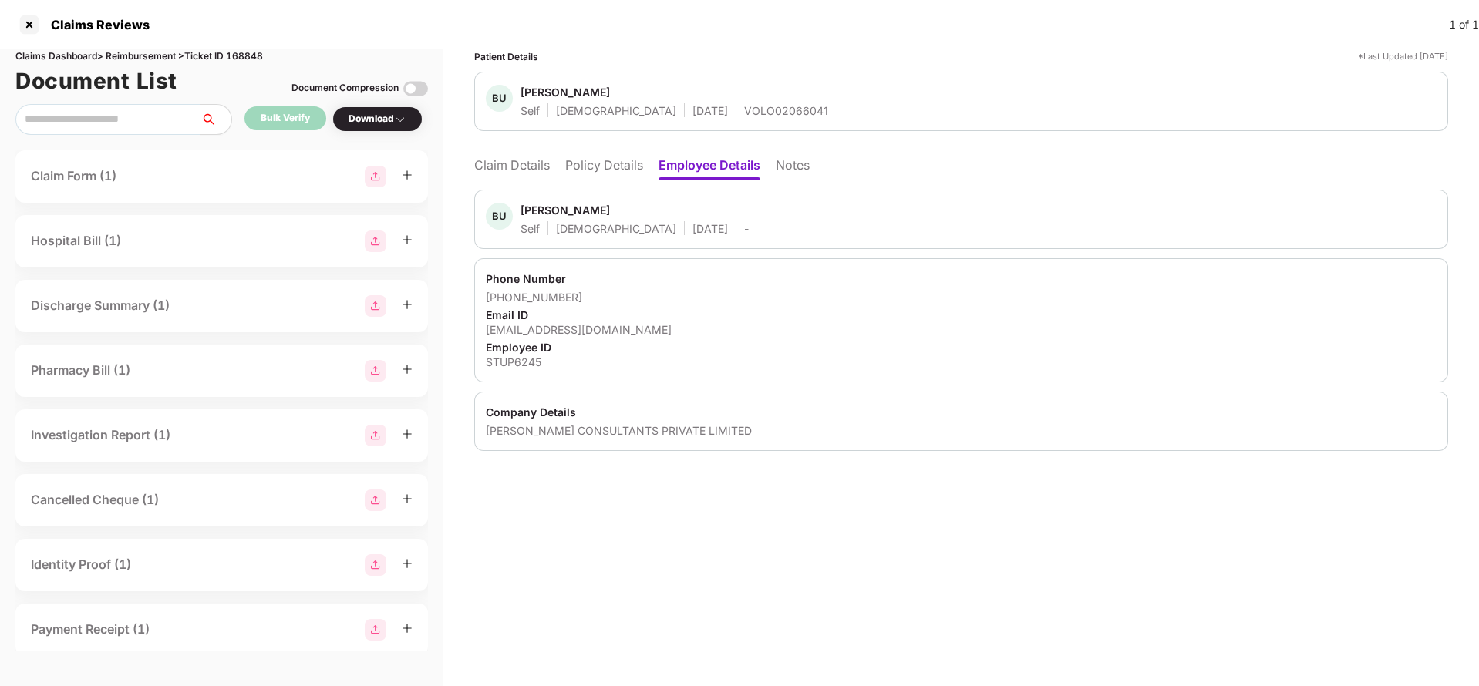
click at [488, 163] on li "Claim Details" at bounding box center [512, 168] width 76 height 22
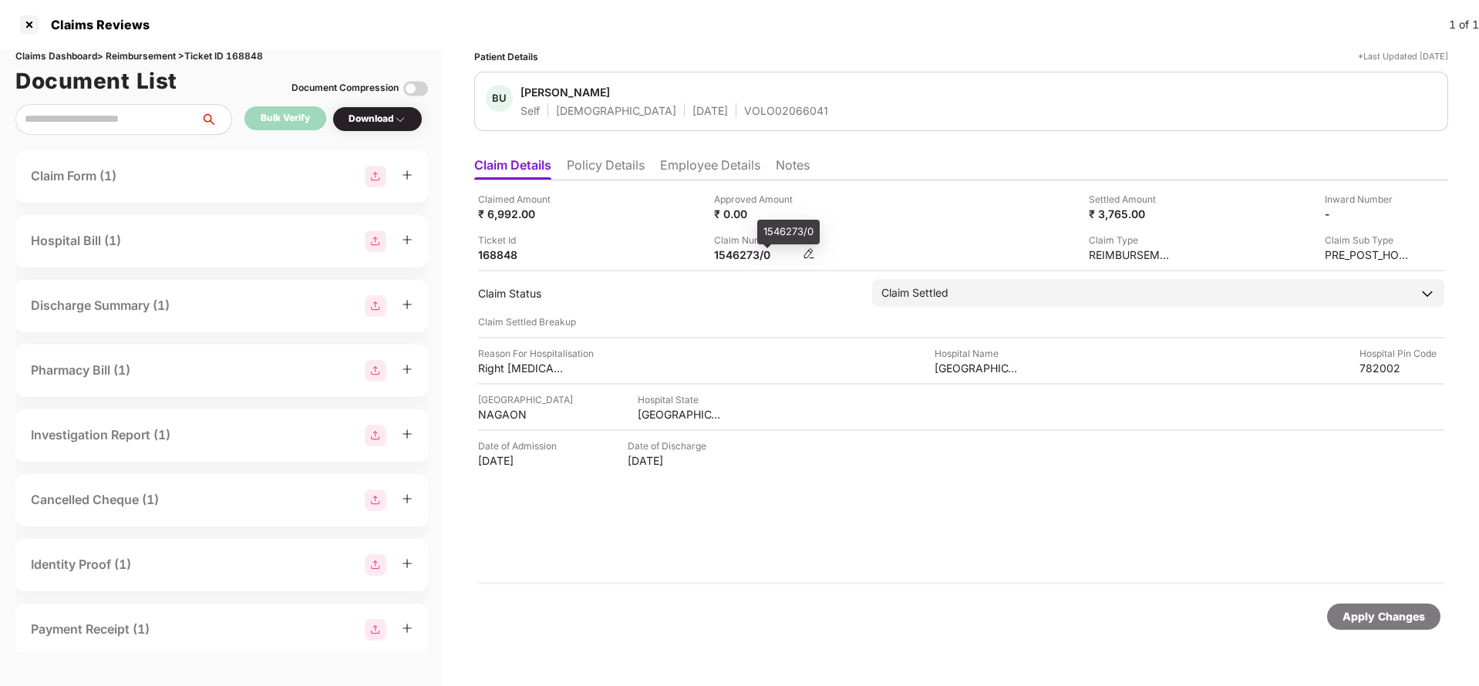
click at [732, 258] on div "1546273/0" at bounding box center [756, 254] width 85 height 15
copy div
click at [1378, 628] on div "Apply Changes" at bounding box center [1383, 617] width 113 height 26
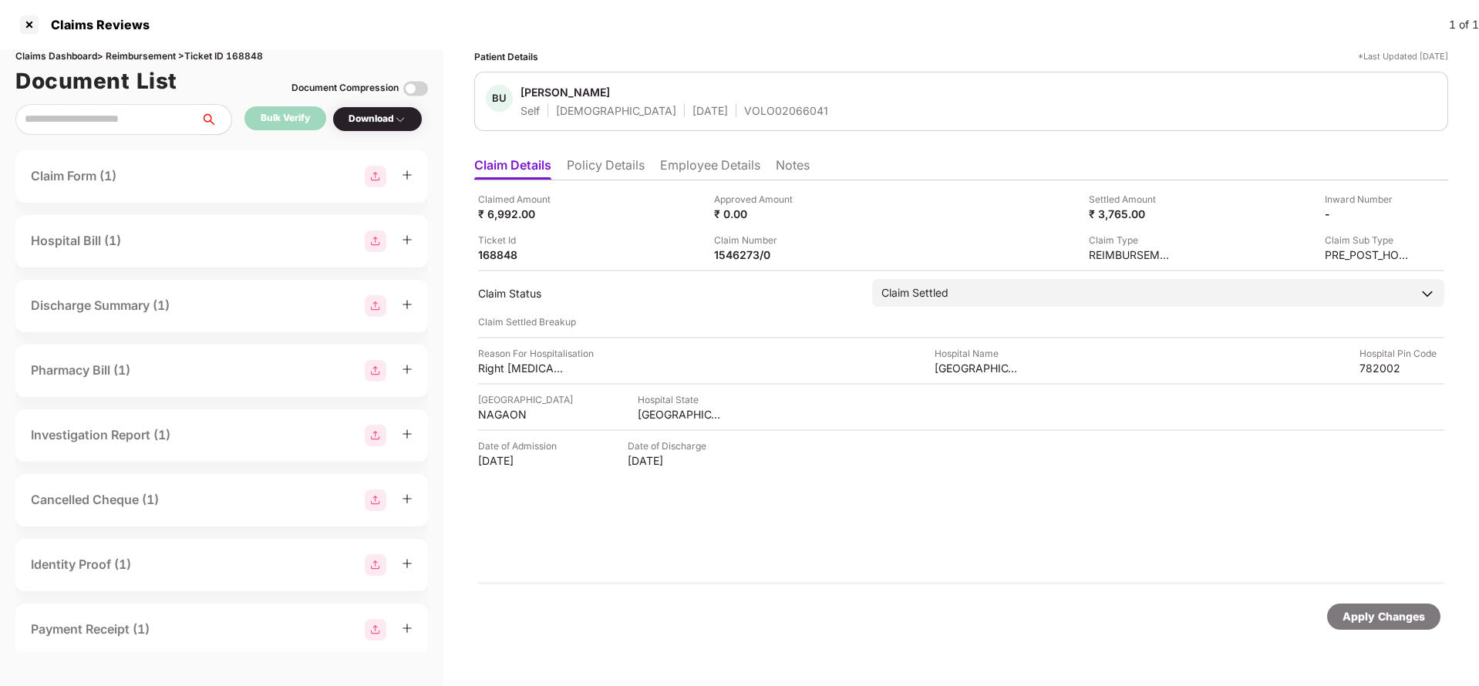
click at [1378, 624] on div "Apply Changes" at bounding box center [1383, 616] width 82 height 17
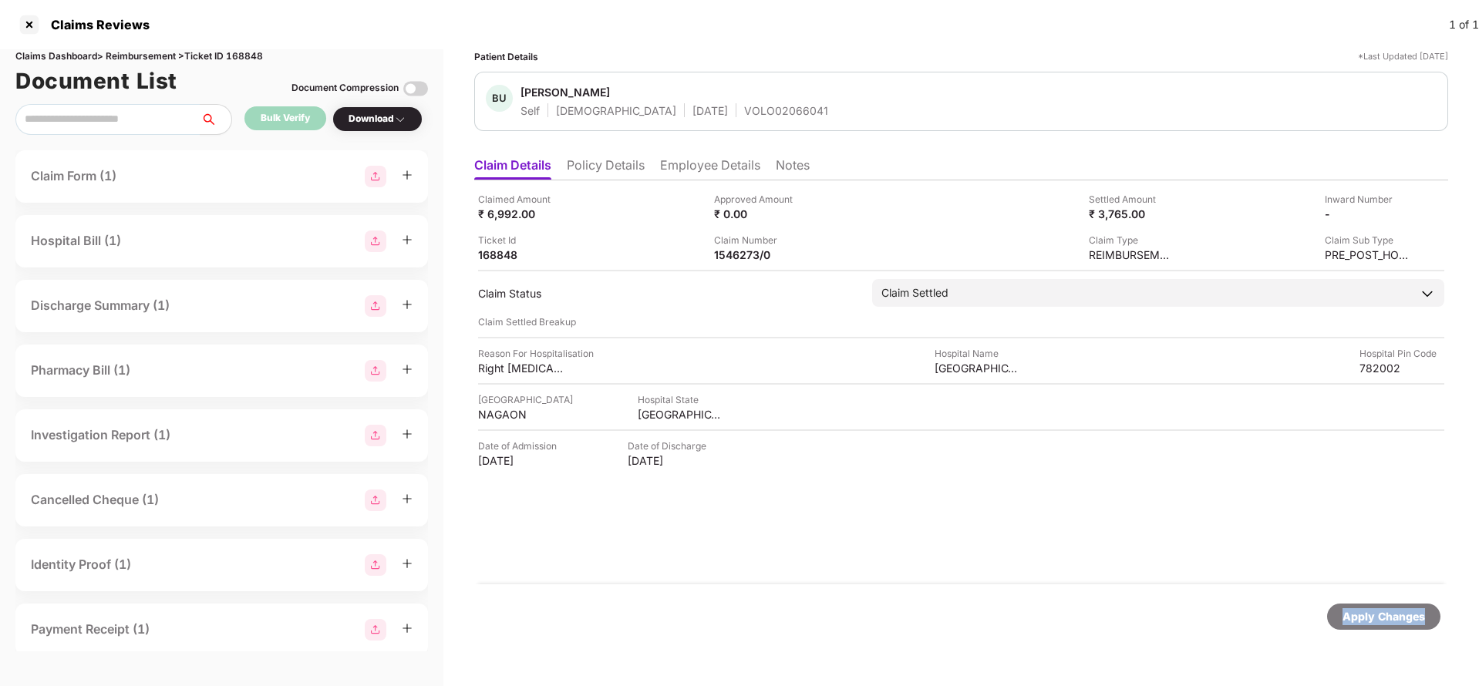
click at [1378, 624] on div "Apply Changes" at bounding box center [1383, 616] width 82 height 17
click at [251, 53] on div "Claims Dashboard > Reimbursement > Ticket ID 168848" at bounding box center [221, 56] width 412 height 15
copy div "168848"
click at [1379, 607] on div "Apply Changes" at bounding box center [1383, 617] width 113 height 26
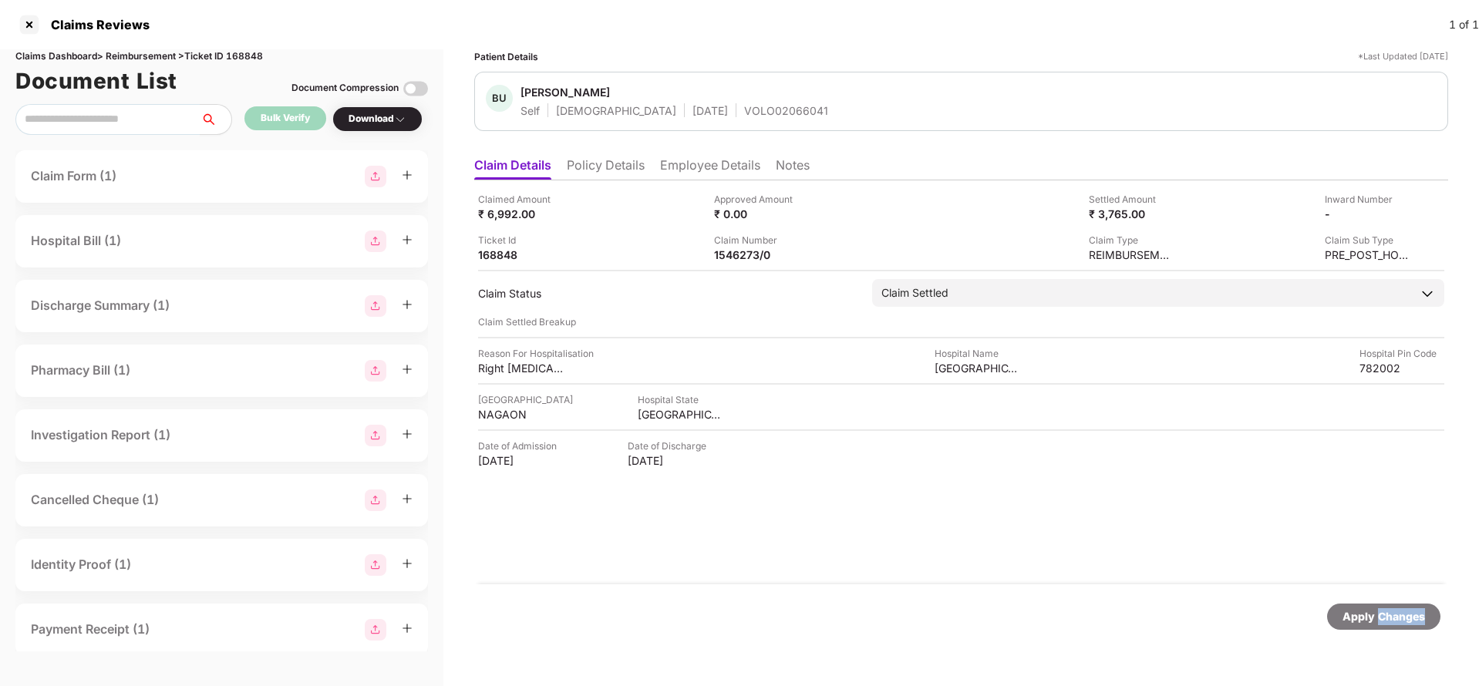
click at [1379, 607] on div "Apply Changes" at bounding box center [1383, 617] width 113 height 26
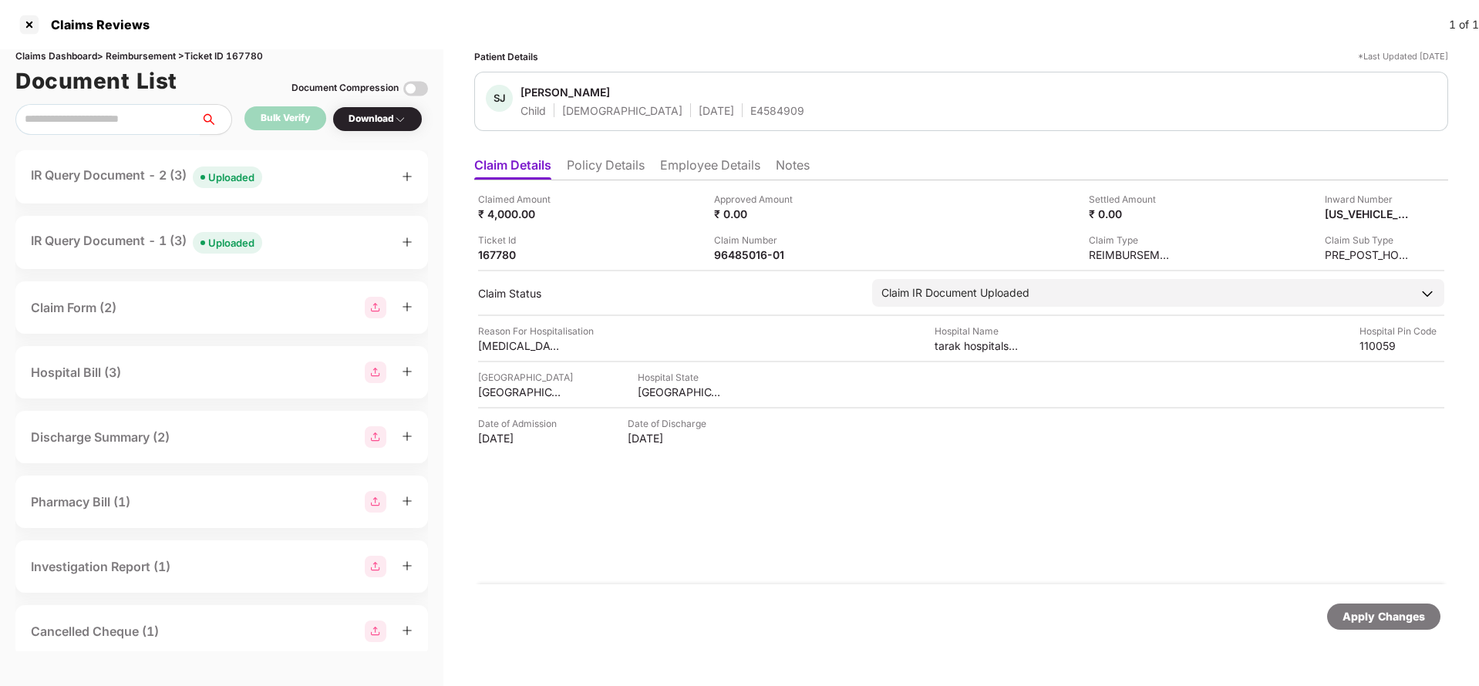
click at [614, 165] on li "Policy Details" at bounding box center [606, 168] width 78 height 22
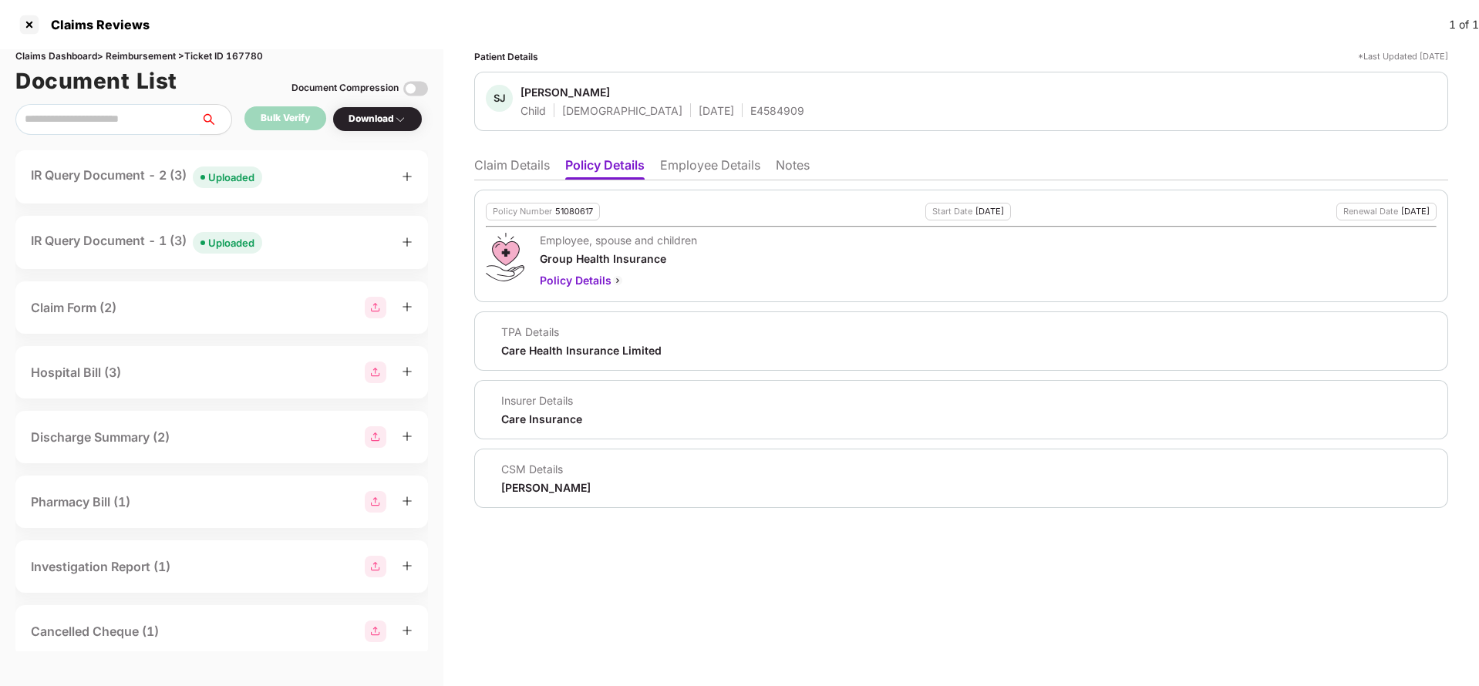
click at [717, 178] on li "Employee Details" at bounding box center [710, 168] width 100 height 22
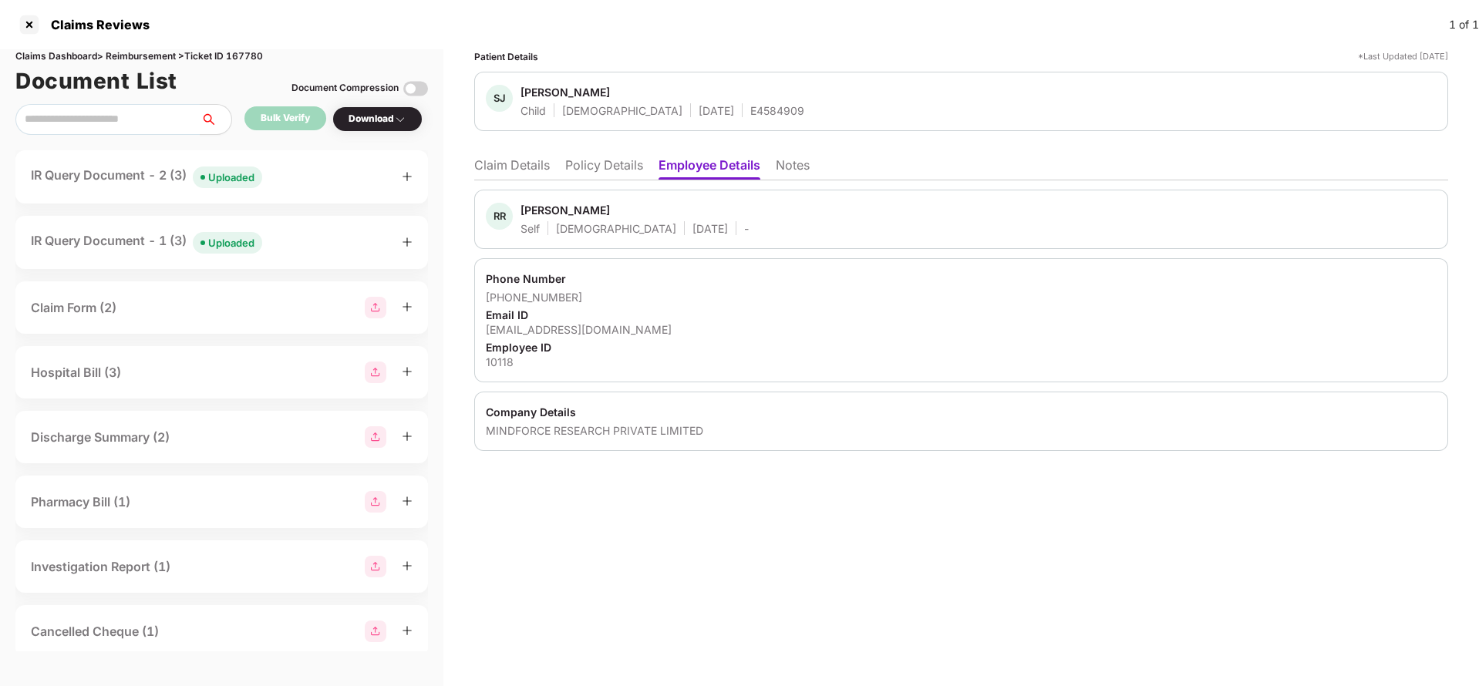
click at [523, 167] on li "Claim Details" at bounding box center [512, 168] width 76 height 22
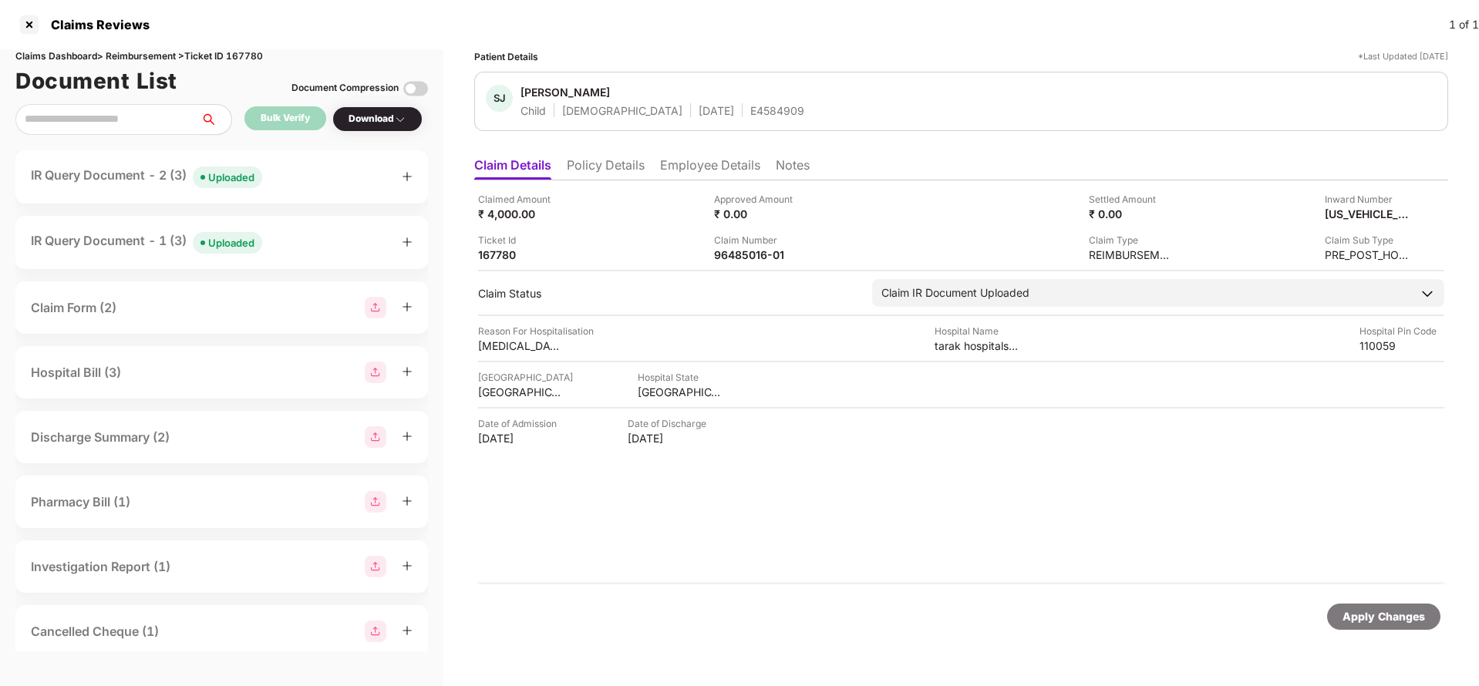
click at [244, 173] on div "Uploaded" at bounding box center [231, 177] width 46 height 15
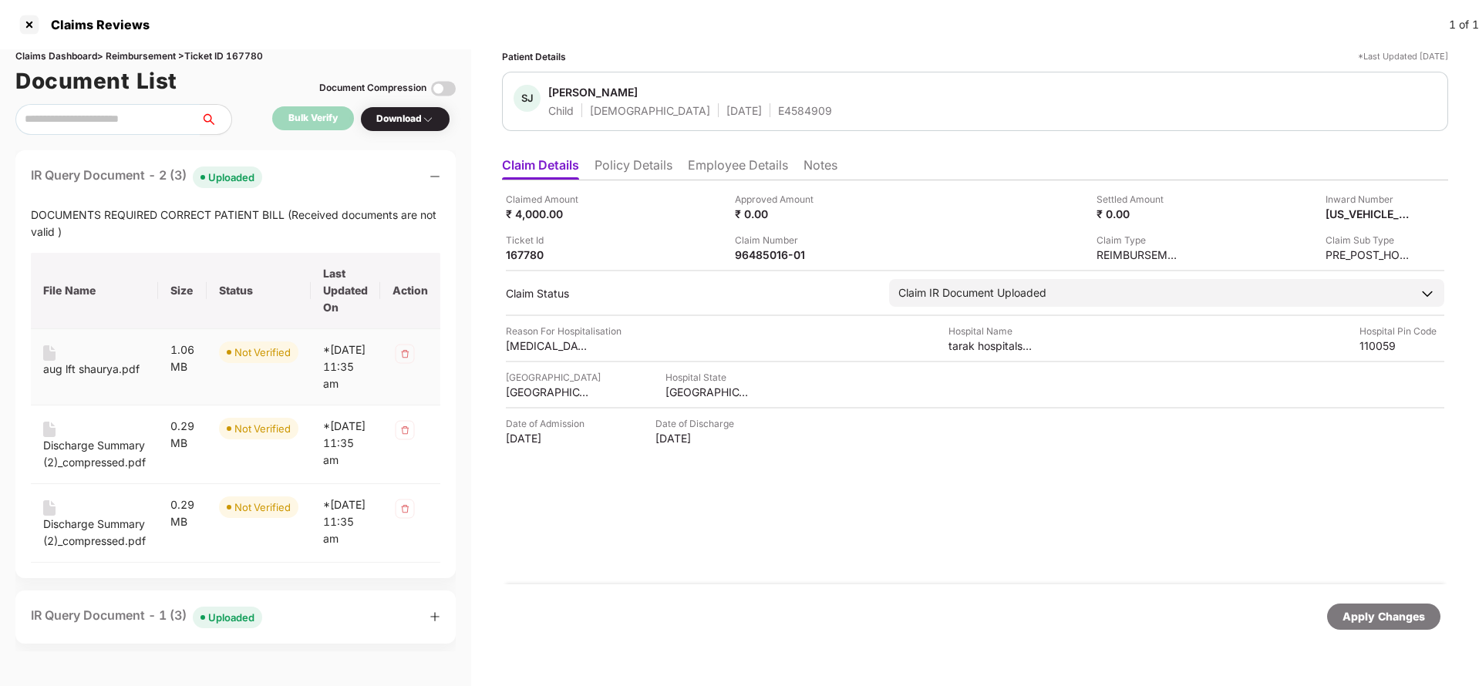
click at [72, 365] on div "aug lft shaurya.pdf" at bounding box center [91, 369] width 96 height 17
click at [89, 467] on div "Discharge Summary (2)_compressed.pdf" at bounding box center [94, 454] width 103 height 34
click at [95, 550] on div "Discharge Summary (2)_compressed.pdf" at bounding box center [94, 533] width 103 height 34
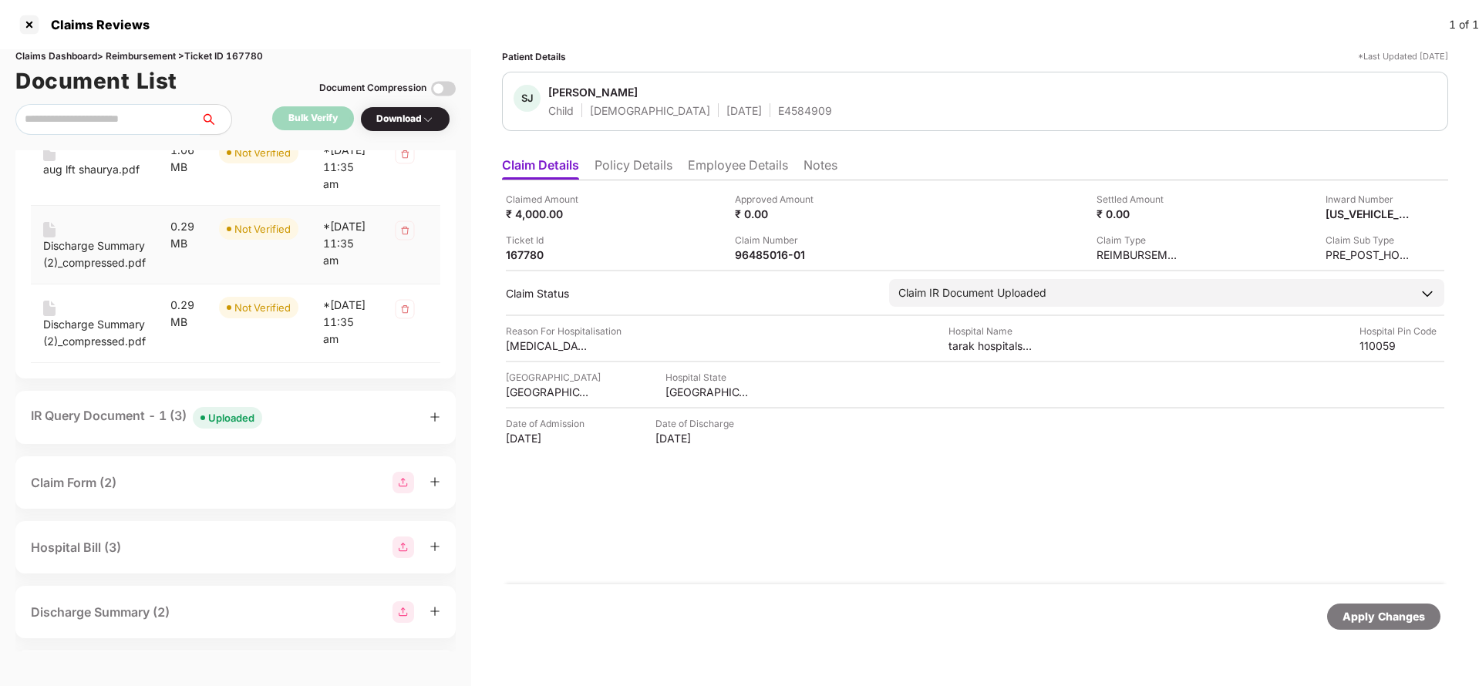
scroll to position [231, 0]
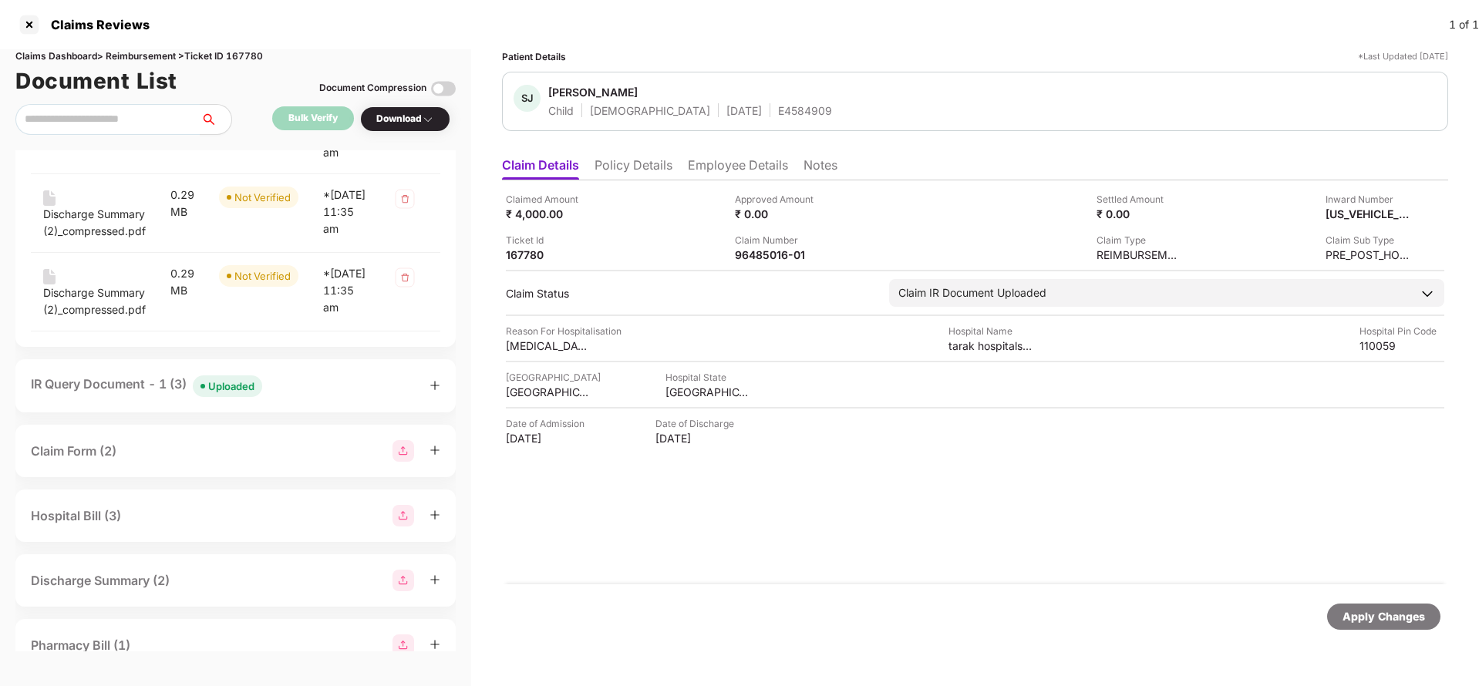
click at [114, 397] on div "IR Query Document - 1 (3) Uploaded" at bounding box center [146, 386] width 231 height 22
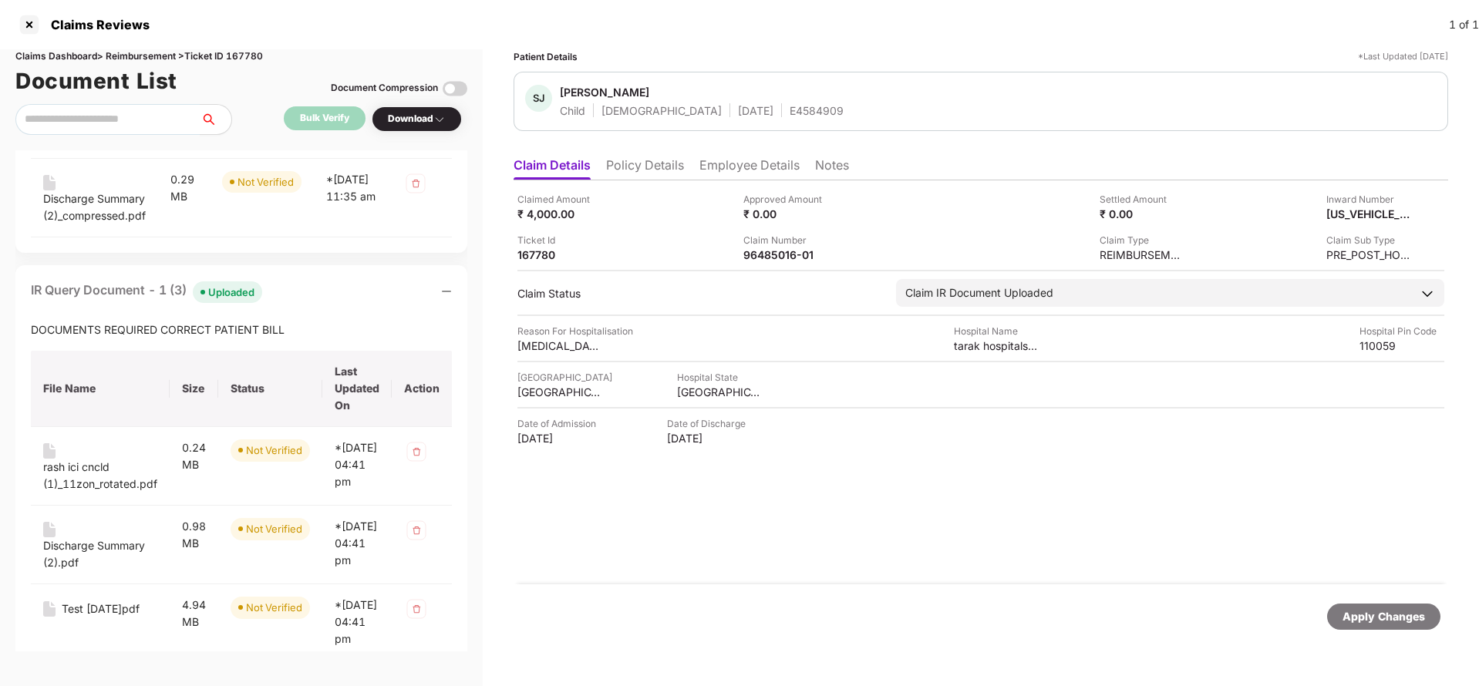
scroll to position [347, 0]
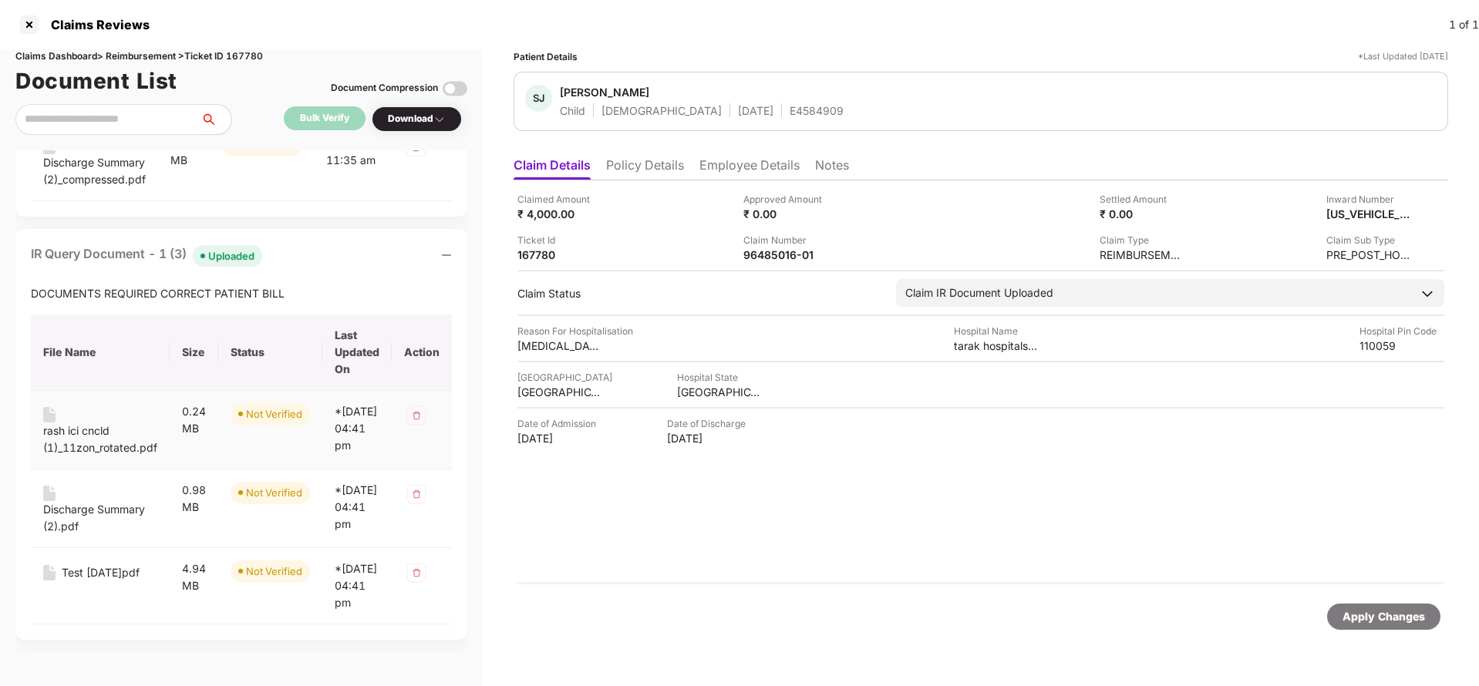
click at [76, 456] on div "rash ici cncld (1)_11zon_rotated.pdf" at bounding box center [100, 439] width 114 height 34
click at [74, 535] on div "Discharge Summary (2).pdf" at bounding box center [100, 518] width 114 height 34
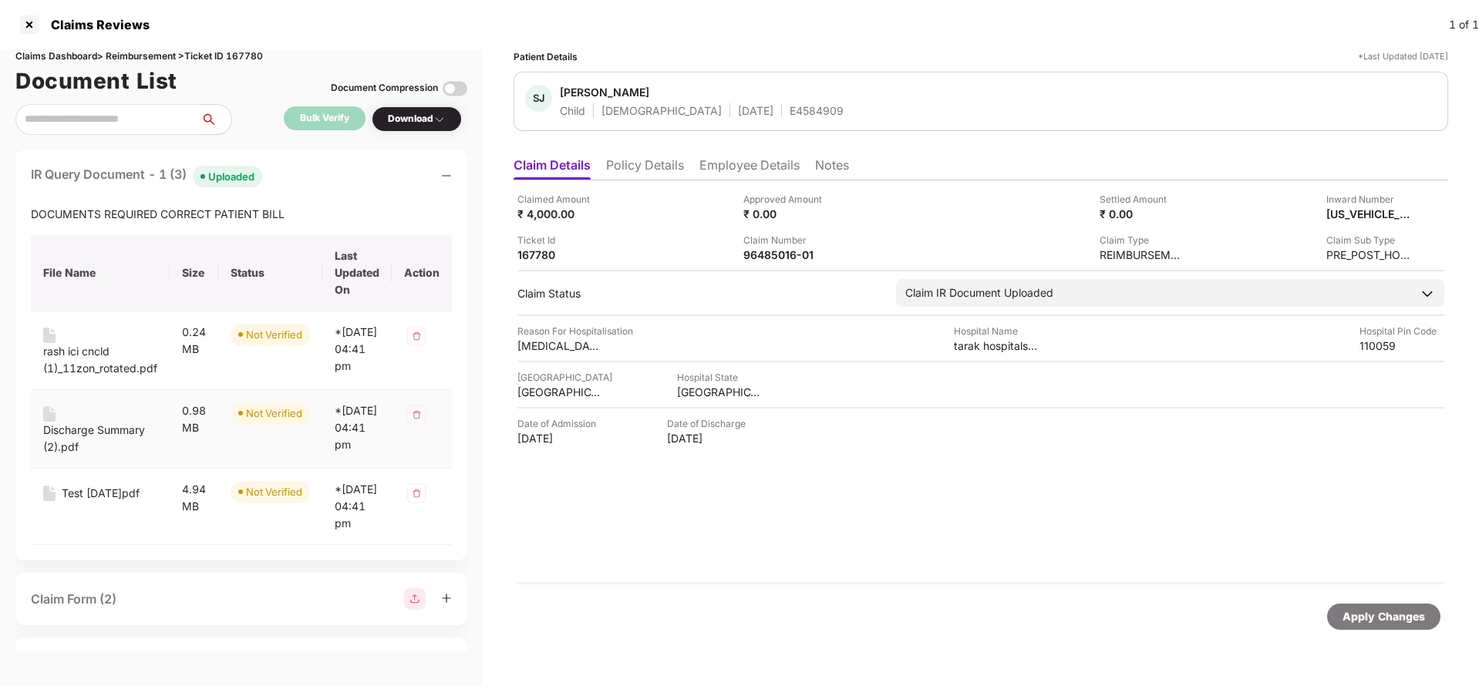
scroll to position [463, 0]
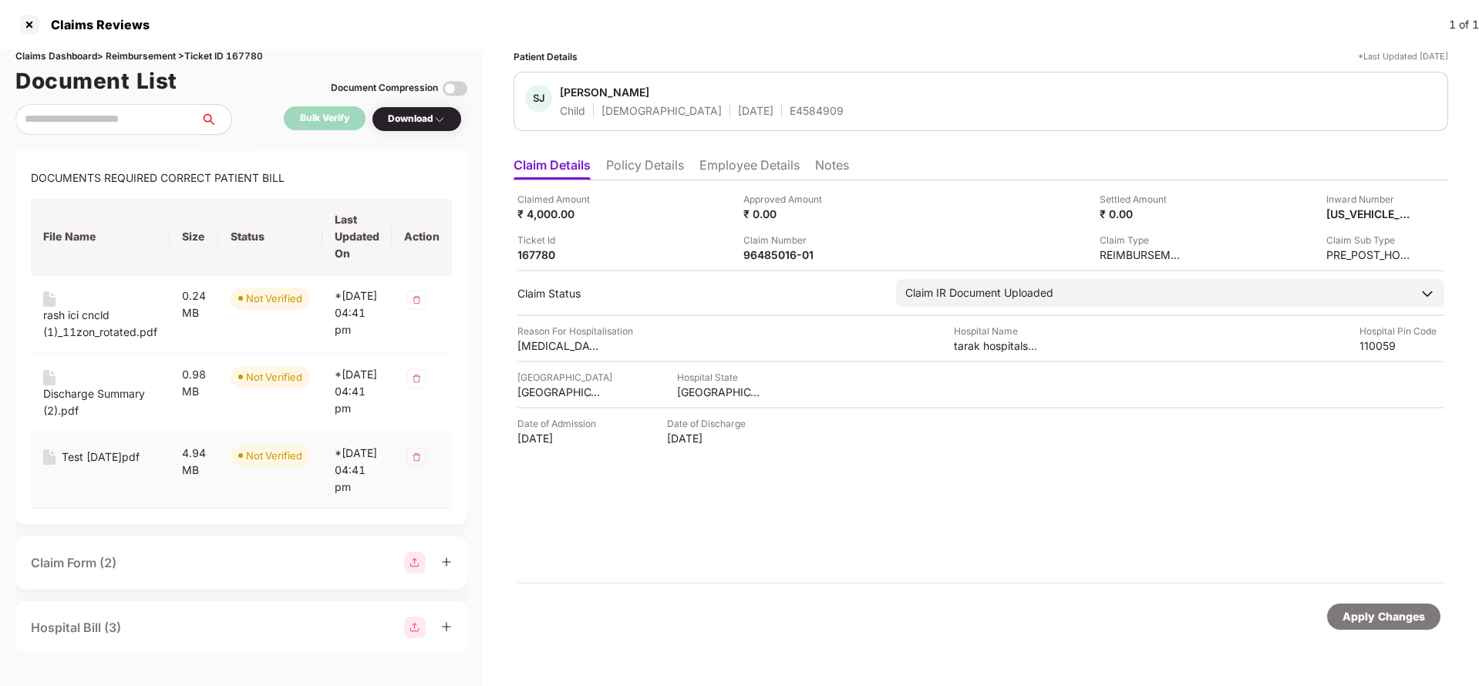
click at [86, 466] on div "Test [DATE]pdf" at bounding box center [101, 457] width 78 height 17
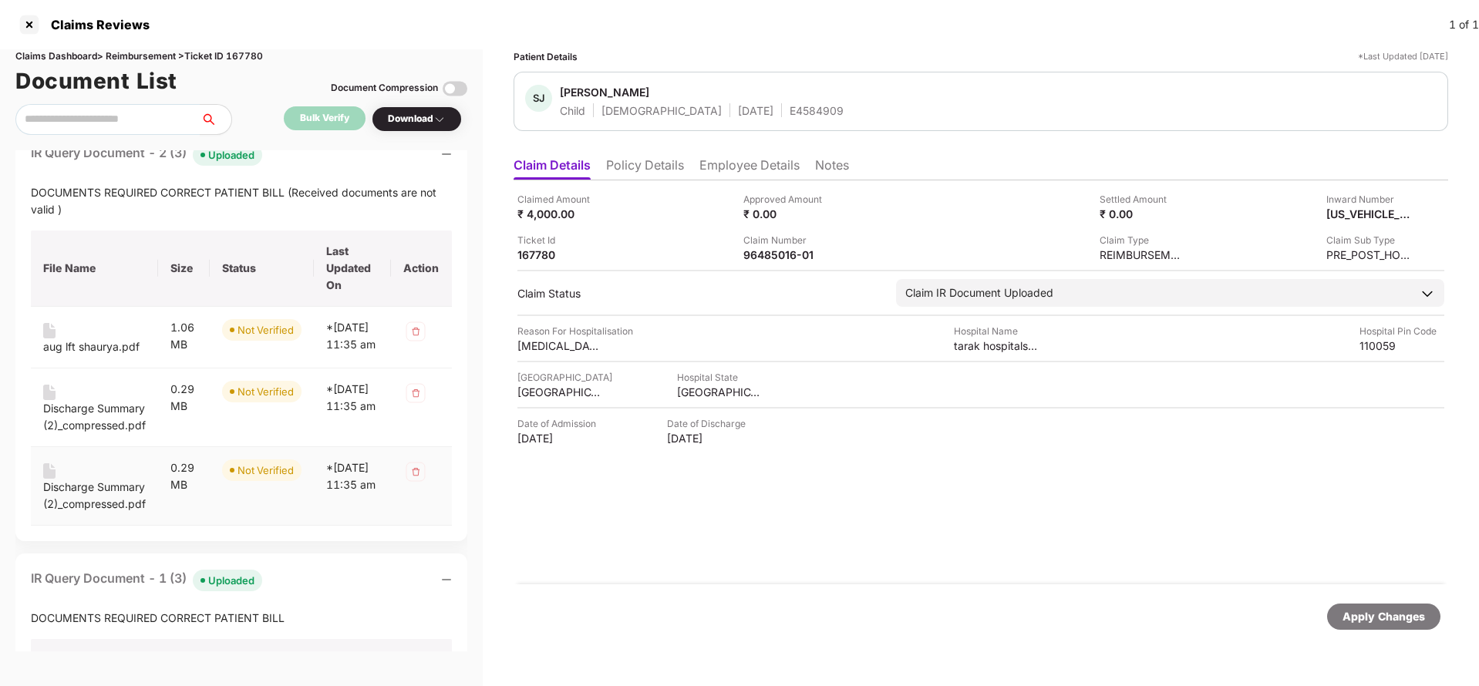
scroll to position [0, 0]
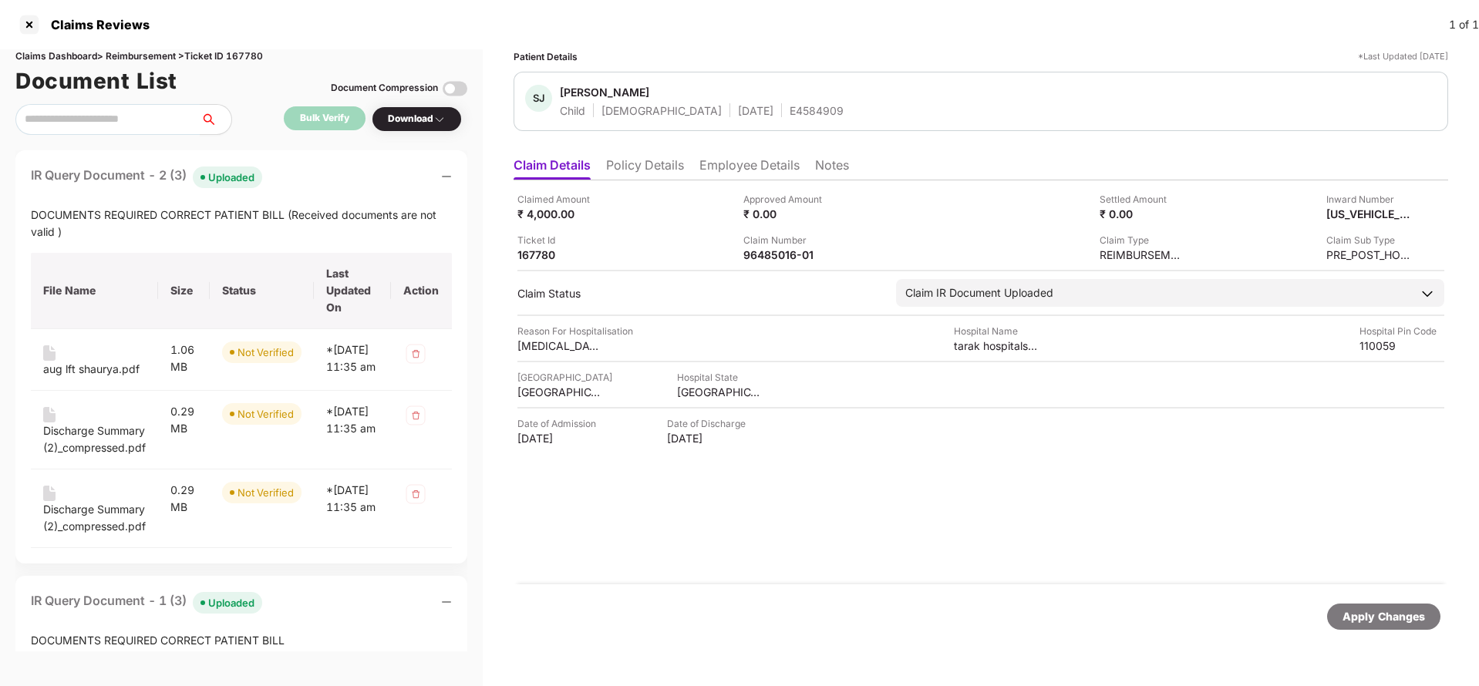
click at [774, 270] on div at bounding box center [980, 271] width 927 height 2
click at [778, 249] on div "96485016-01" at bounding box center [785, 254] width 85 height 15
copy div
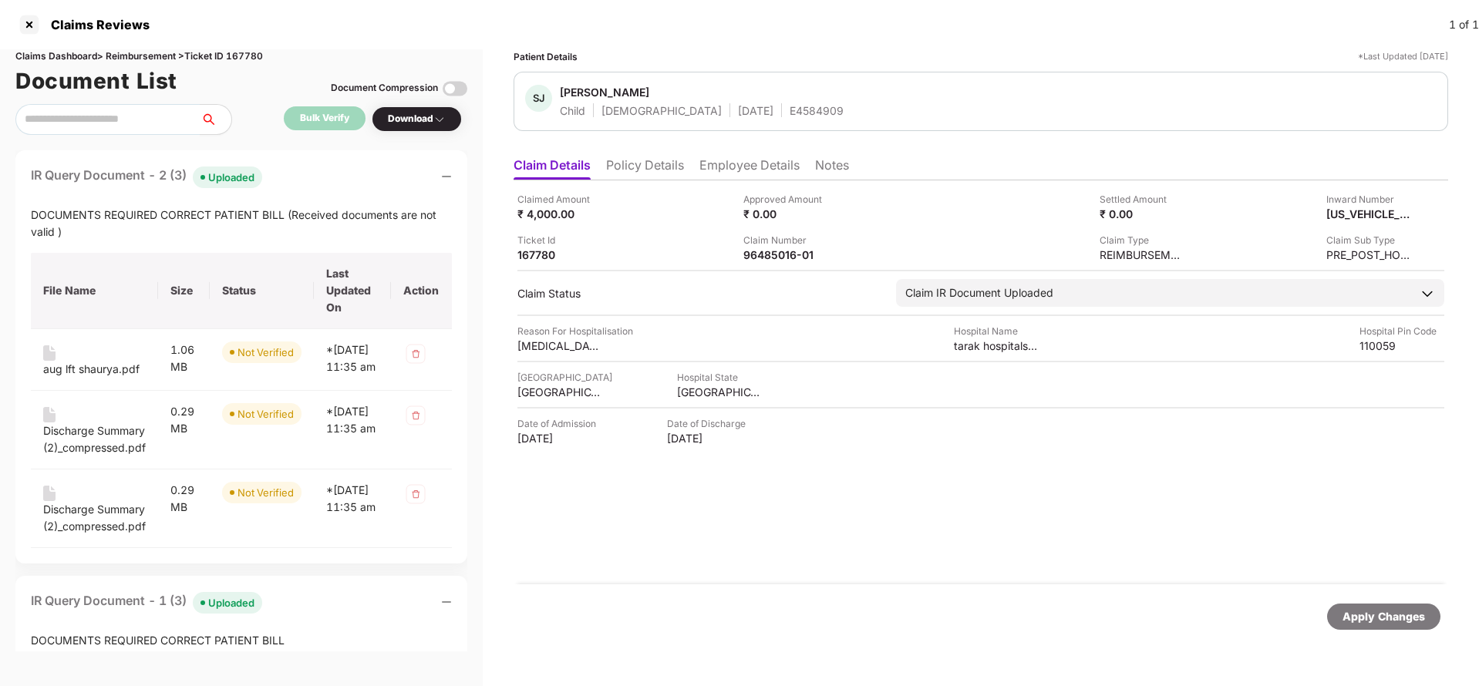
click at [789, 109] on div "E4584909" at bounding box center [816, 110] width 54 height 15
copy div "E4584909"
click at [776, 255] on div "96485016-01" at bounding box center [785, 254] width 85 height 15
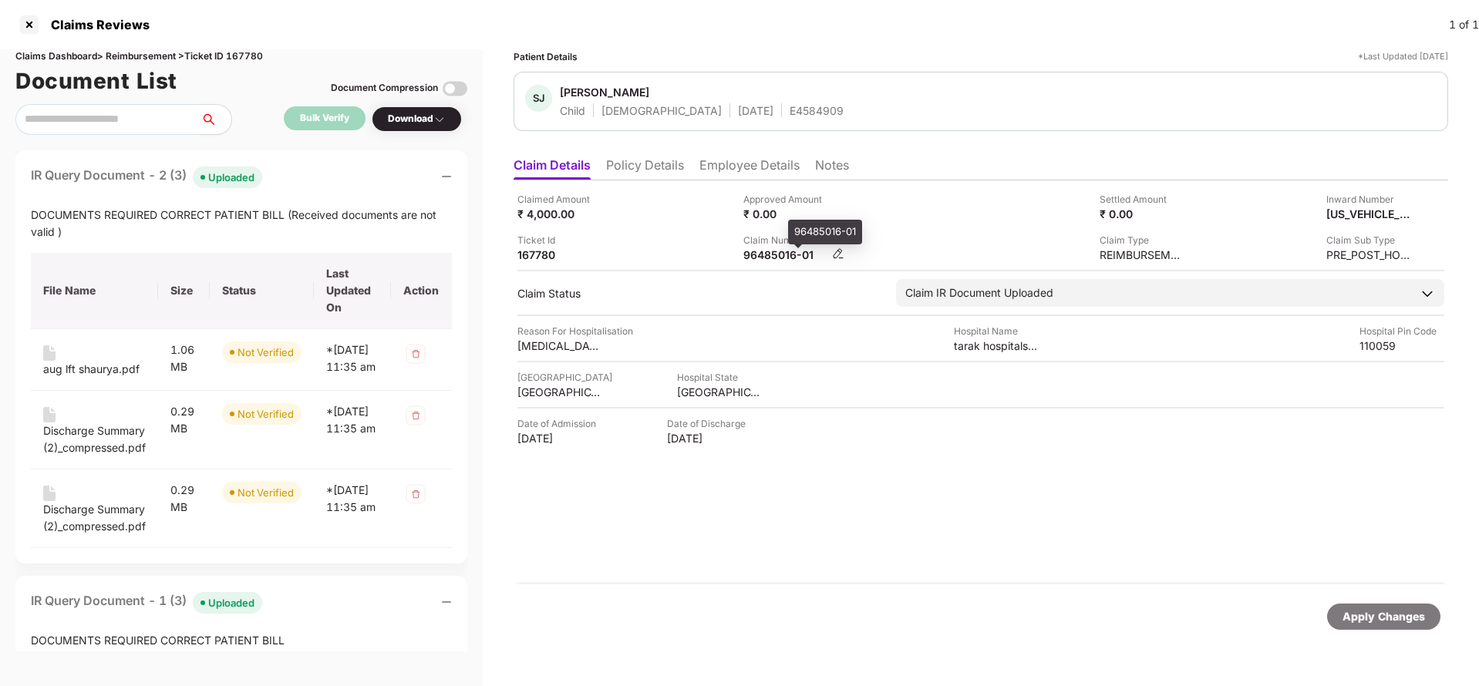
click at [776, 255] on div "96485016-01" at bounding box center [785, 254] width 85 height 15
copy div
click at [747, 118] on div "SJ [PERSON_NAME] Child [DEMOGRAPHIC_DATA] [DATE] E4584909" at bounding box center [980, 101] width 934 height 59
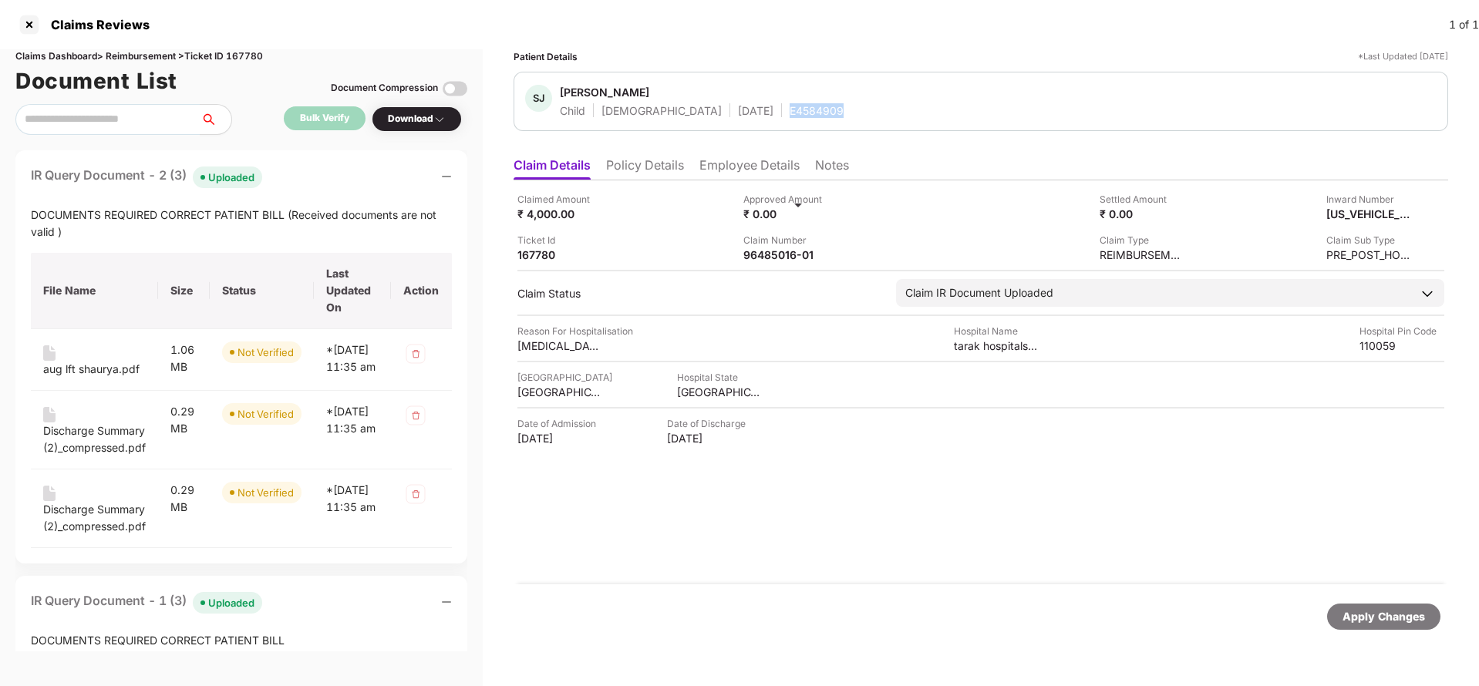
copy div "E4584909"
click at [1355, 624] on div "Apply Changes" at bounding box center [1383, 616] width 82 height 17
click at [254, 57] on div "Claims Dashboard > Reimbursement > Ticket ID 167780" at bounding box center [241, 56] width 452 height 15
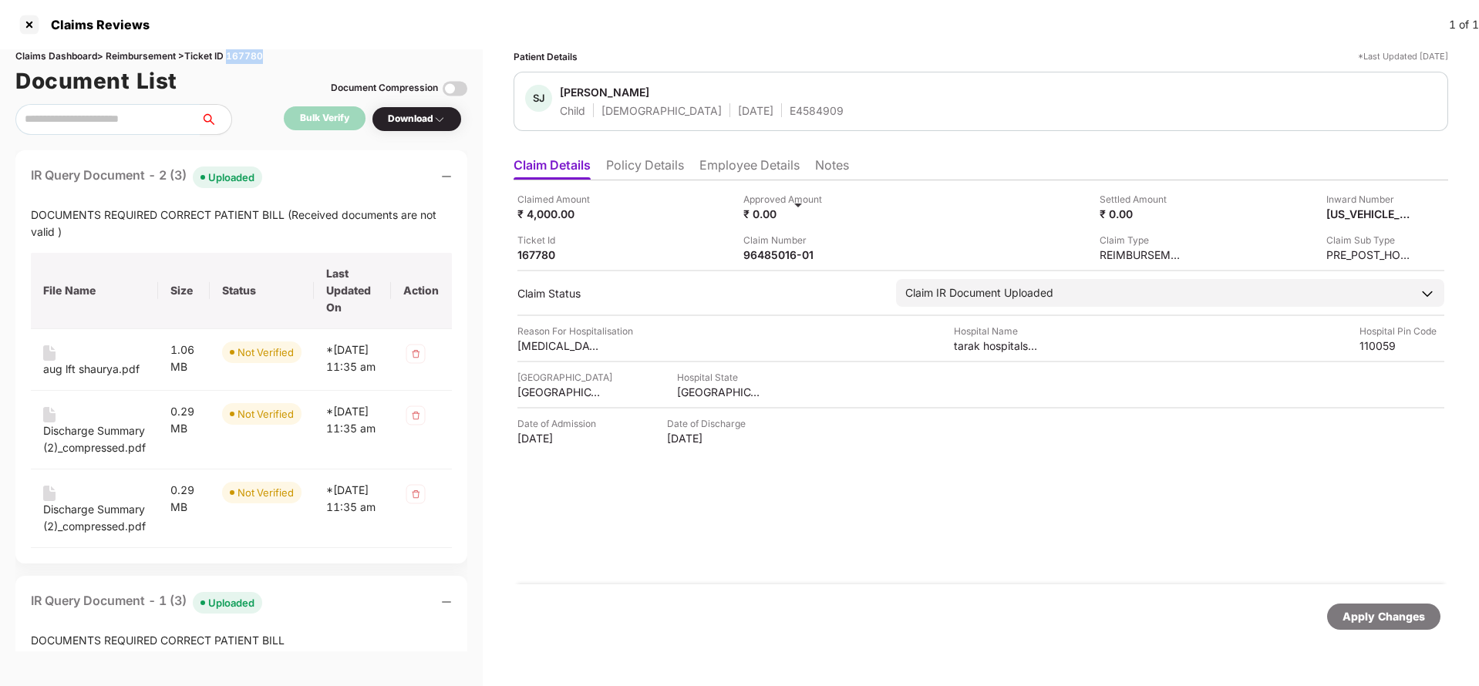
click at [254, 57] on div "Claims Dashboard > Reimbursement > Ticket ID 167780" at bounding box center [241, 56] width 452 height 15
copy div "167780"
click at [1401, 634] on div "Apply Changes" at bounding box center [980, 616] width 934 height 65
click at [1402, 624] on div "Apply Changes" at bounding box center [1383, 616] width 82 height 17
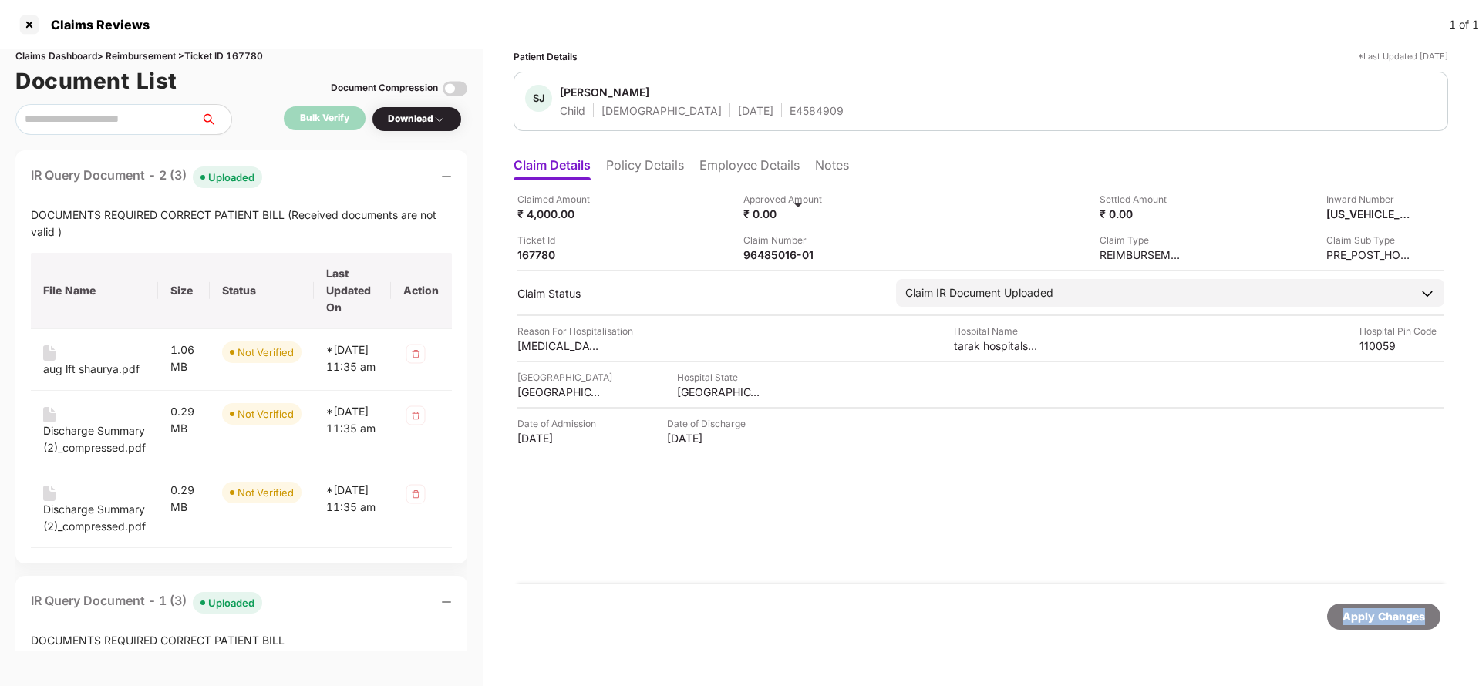
click at [1402, 624] on div "Apply Changes" at bounding box center [1383, 616] width 82 height 17
